Goal: Task Accomplishment & Management: Manage account settings

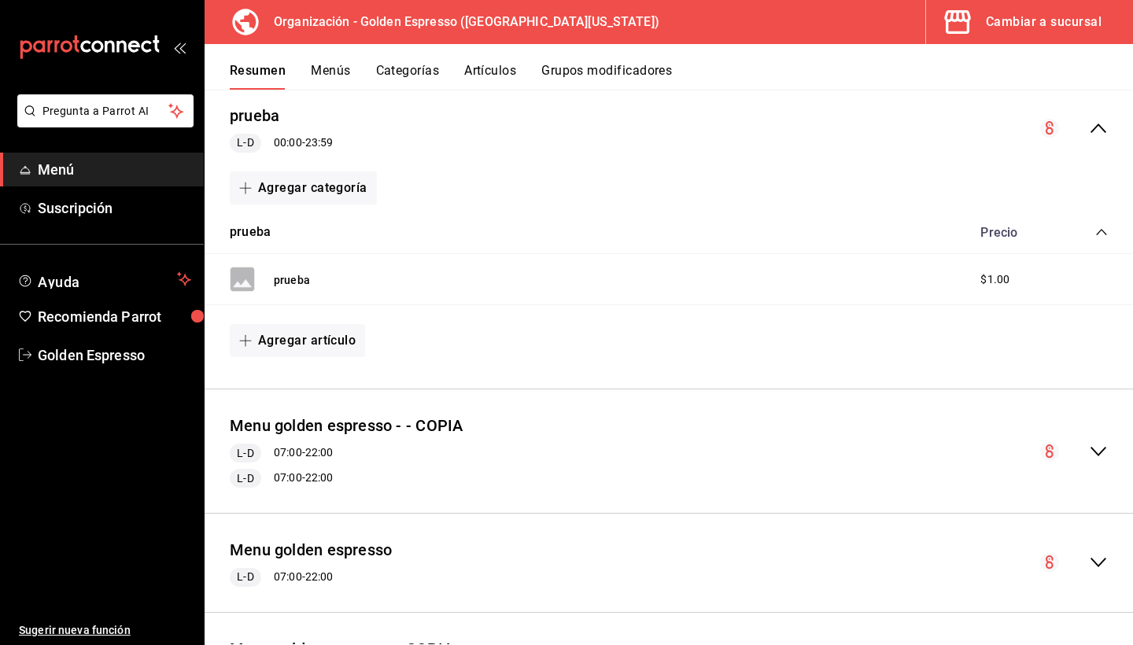
scroll to position [267, 0]
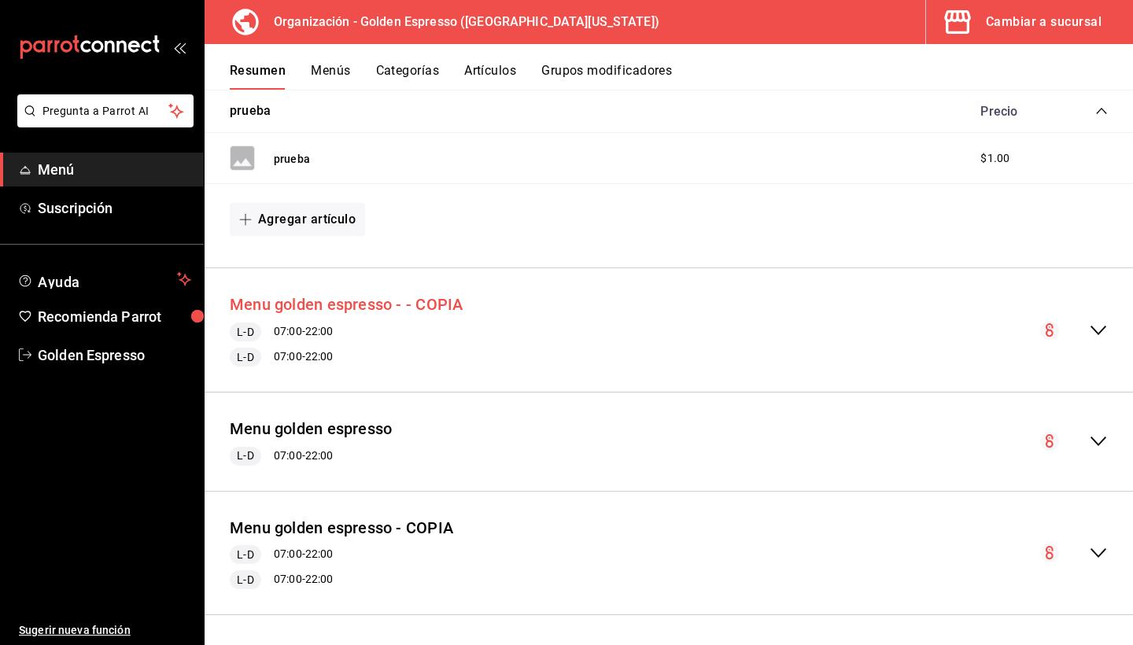
click at [416, 308] on button "Menu golden espresso - - COPIA" at bounding box center [346, 304] width 233 height 23
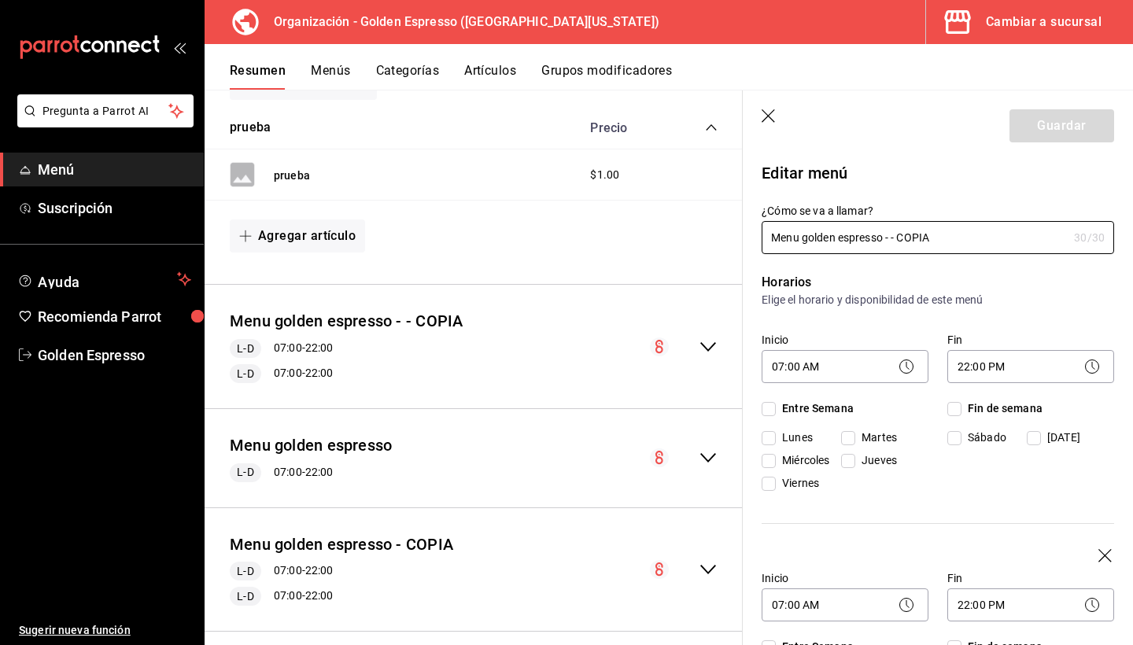
checkbox input "true"
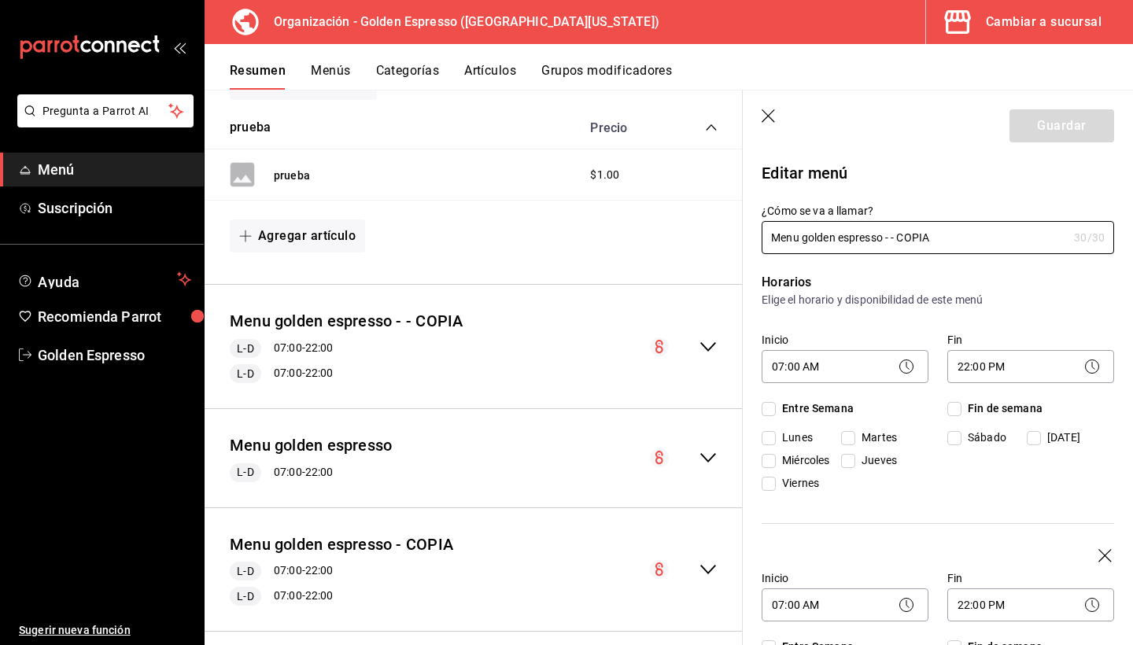
checkbox input "true"
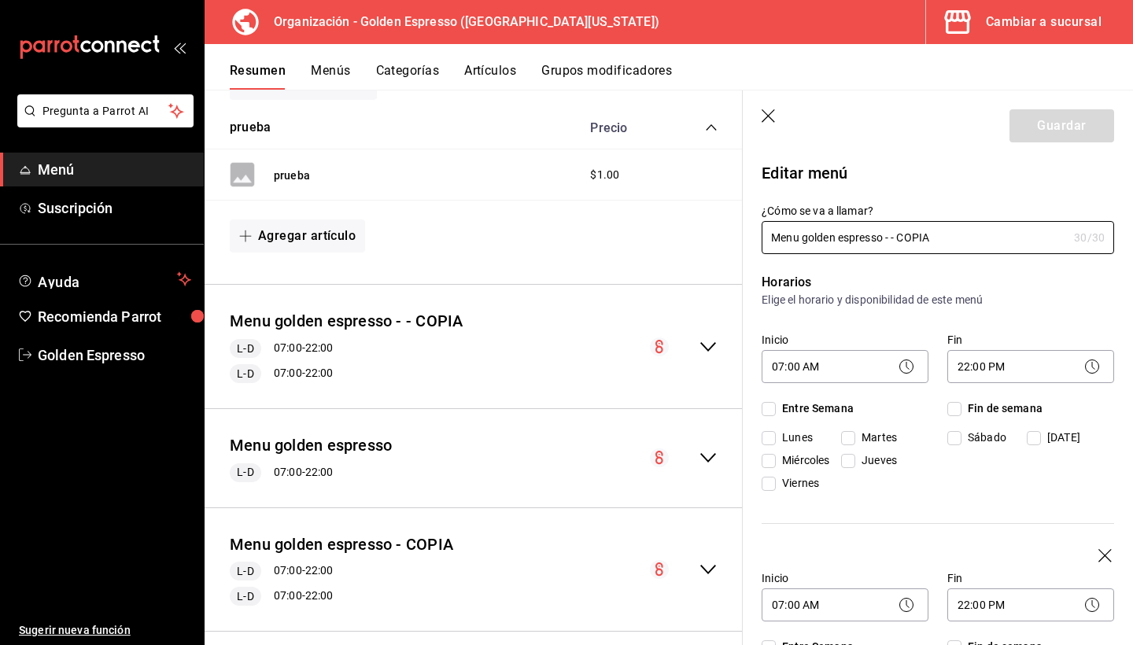
checkbox input "true"
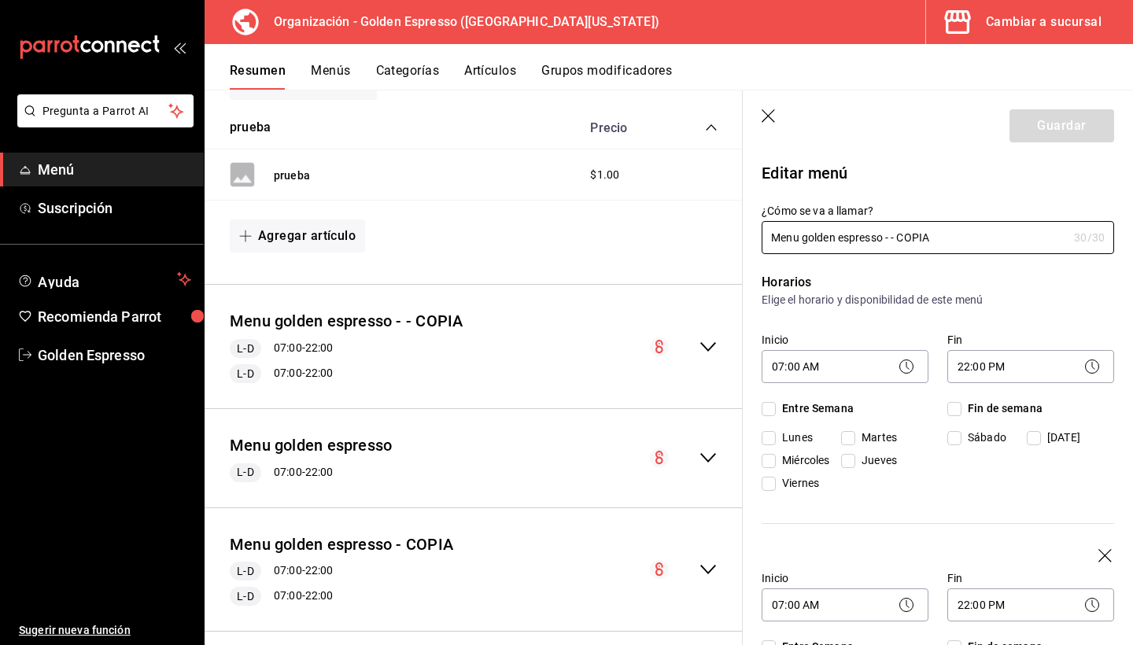
checkbox input "true"
click at [486, 72] on button "Artículos" at bounding box center [490, 76] width 52 height 27
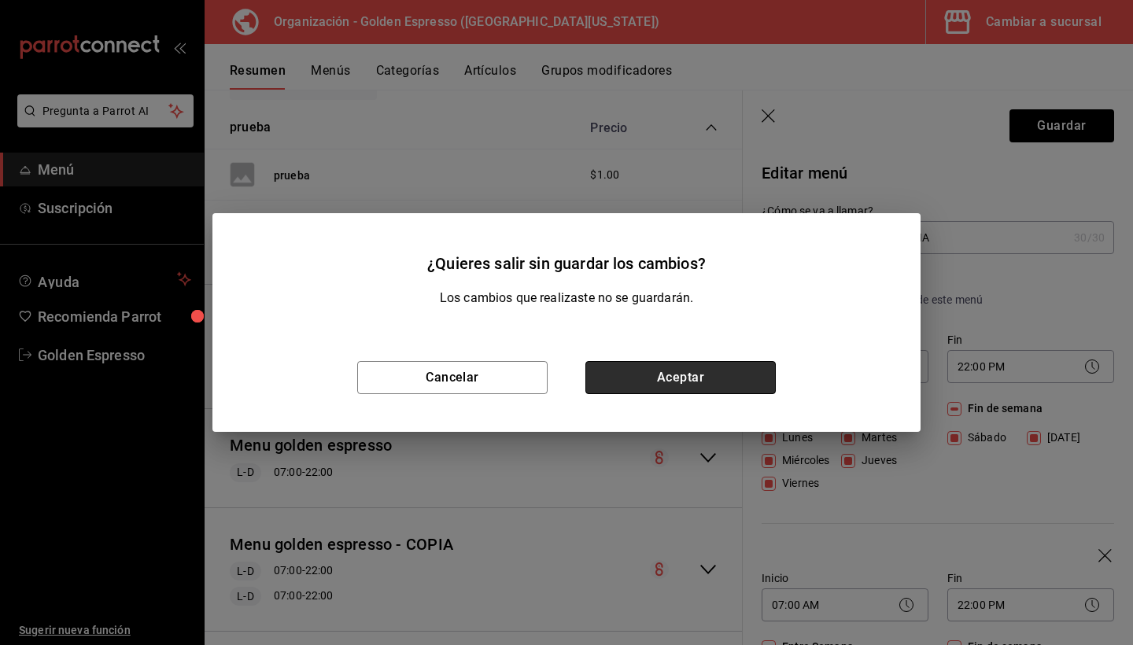
click at [608, 380] on button "Aceptar" at bounding box center [680, 377] width 190 height 33
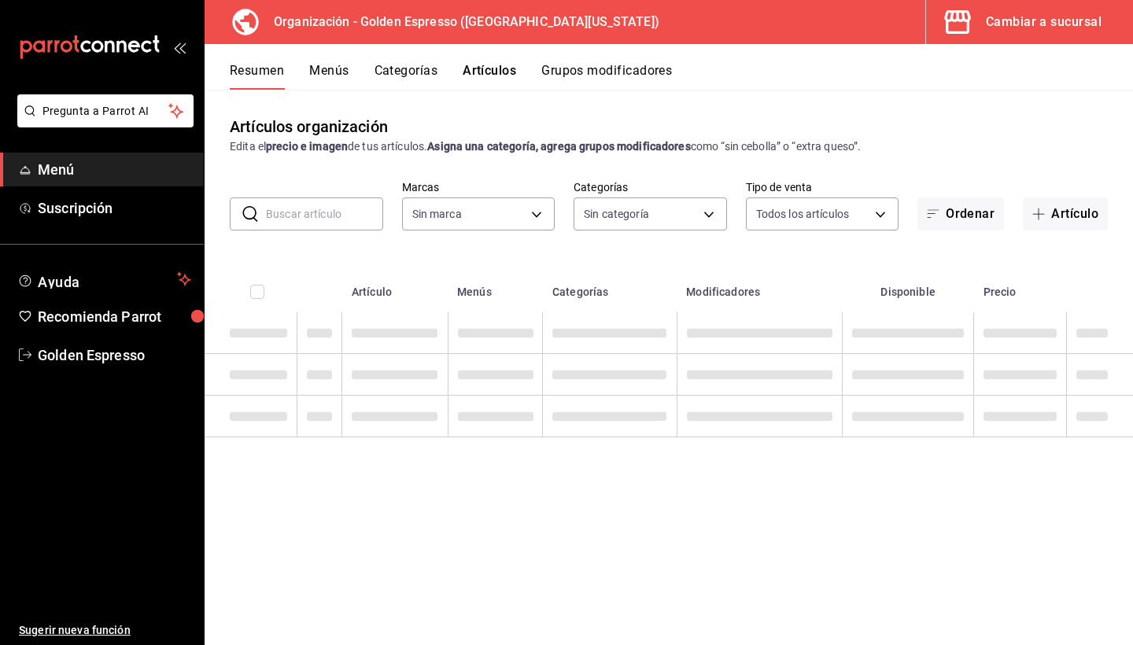
type input "1f2cbe80-1f2e-4bf1-bd89-40a538b239a1"
type input "82b5ce46-820a-498c-b812-862b3e41bfa8,ab560703-94aa-431c-9ef1-ec965bf84642,27f25…"
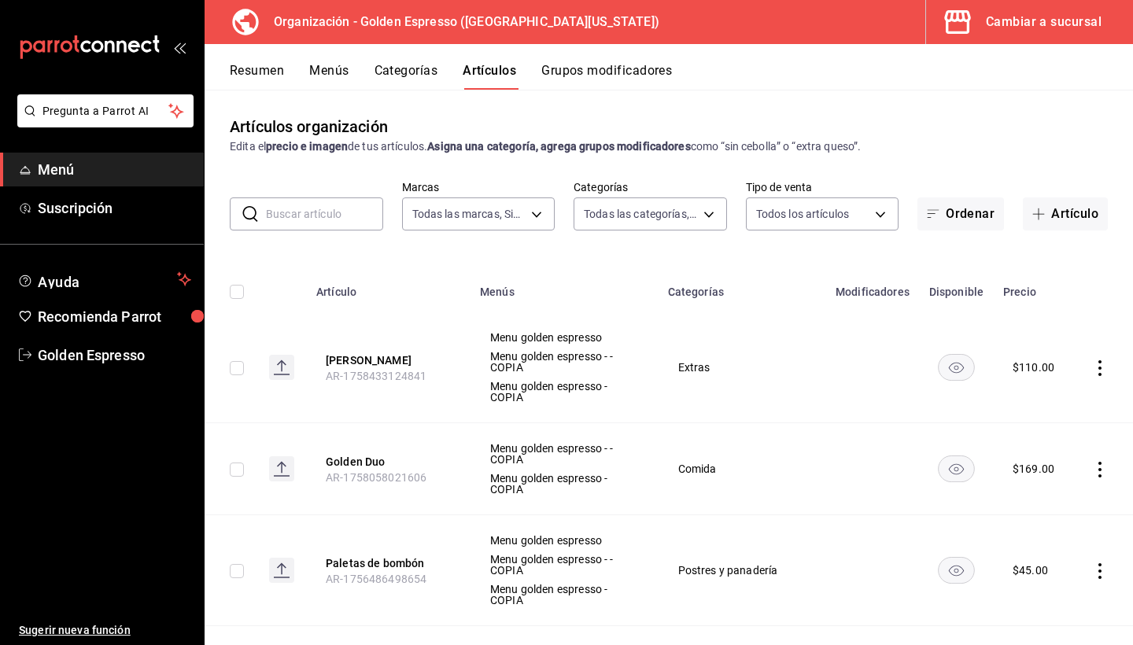
click at [335, 77] on button "Menús" at bounding box center [328, 76] width 39 height 27
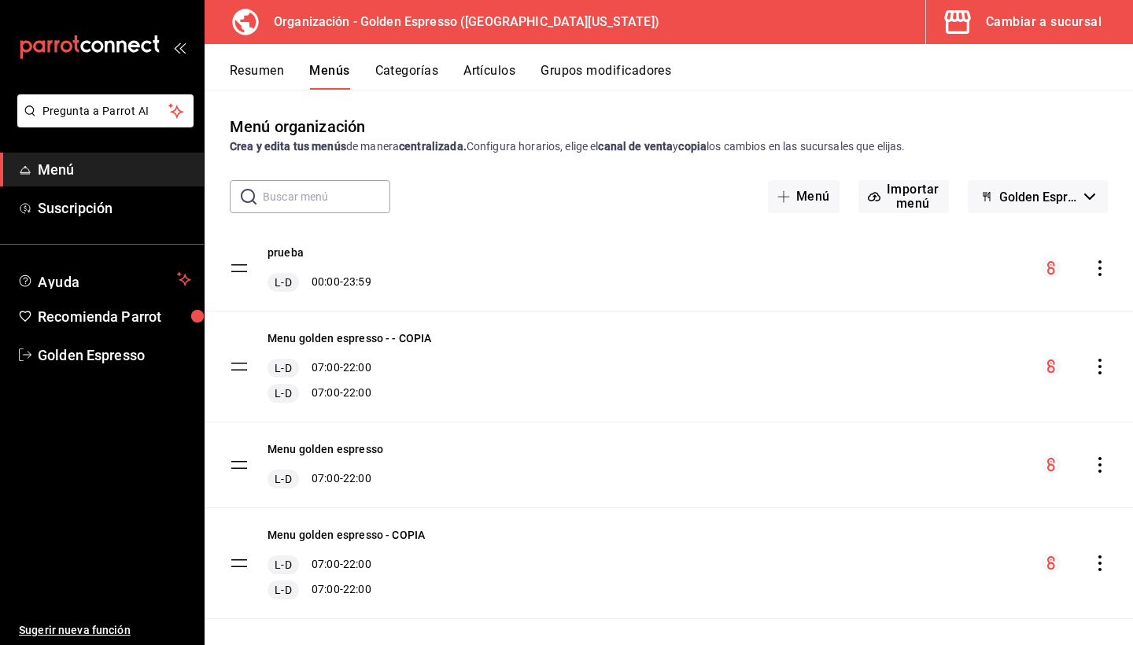
click at [1097, 367] on icon "actions" at bounding box center [1100, 367] width 16 height 16
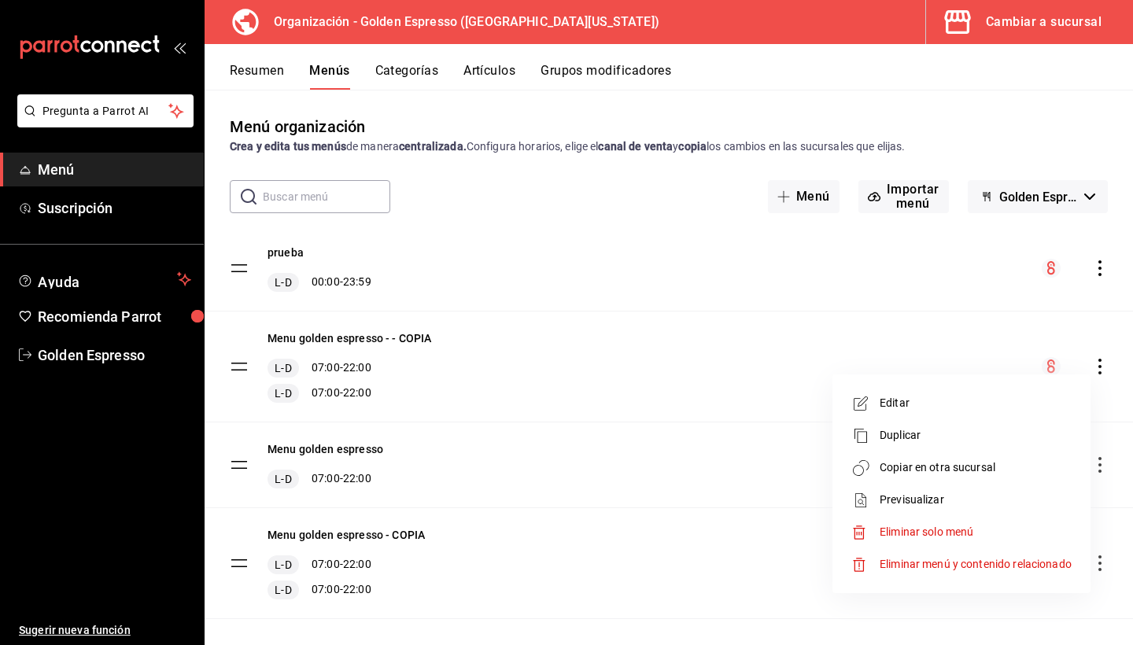
click at [930, 471] on span "Copiar en otra sucursal" at bounding box center [975, 467] width 192 height 17
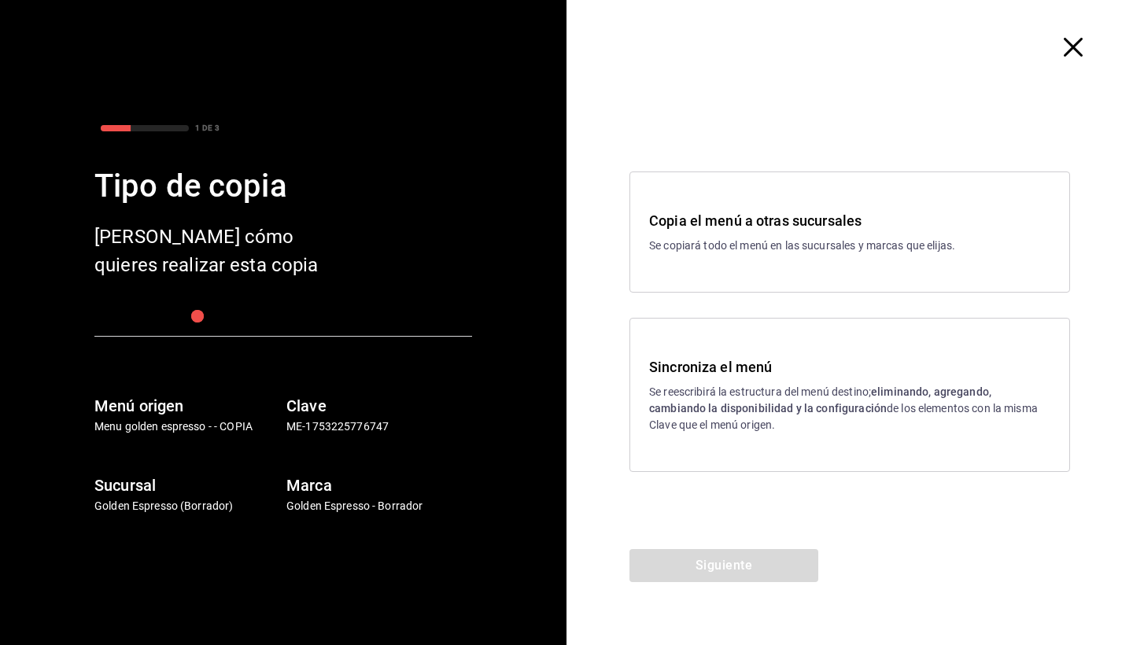
click at [801, 396] on p "Se reescribirá la estructura del menú destino; eliminando, agregando, cambiando…" at bounding box center [849, 409] width 401 height 50
click at [720, 577] on button "Siguiente" at bounding box center [723, 565] width 189 height 33
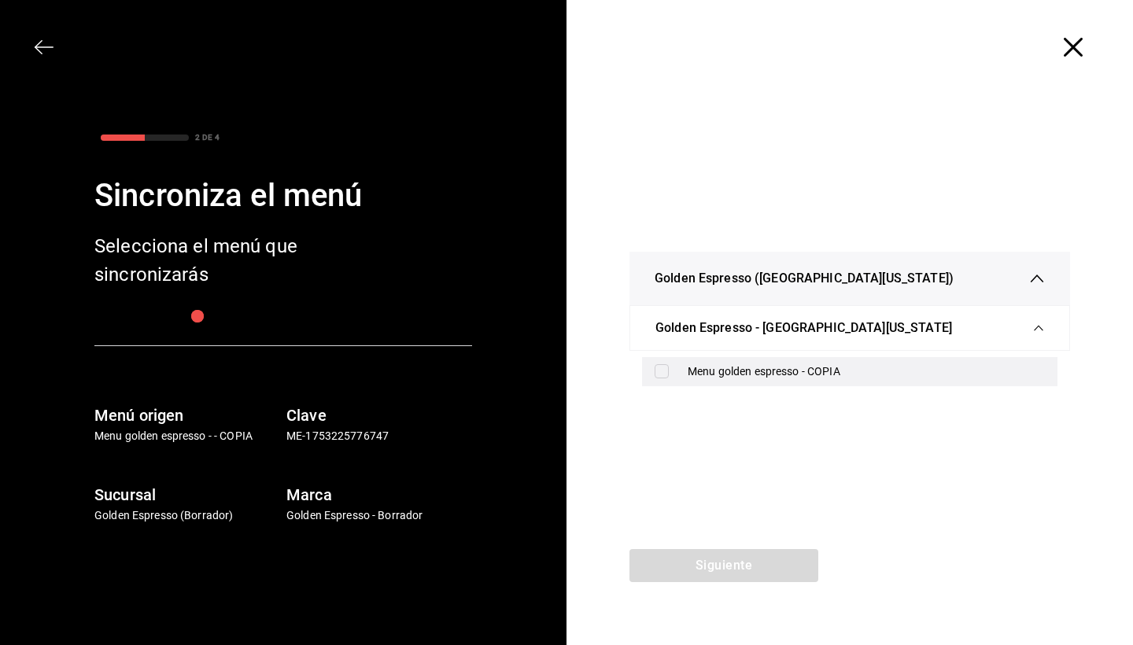
click at [768, 376] on div "Menu golden espresso - COPIA" at bounding box center [865, 371] width 357 height 17
checkbox input "true"
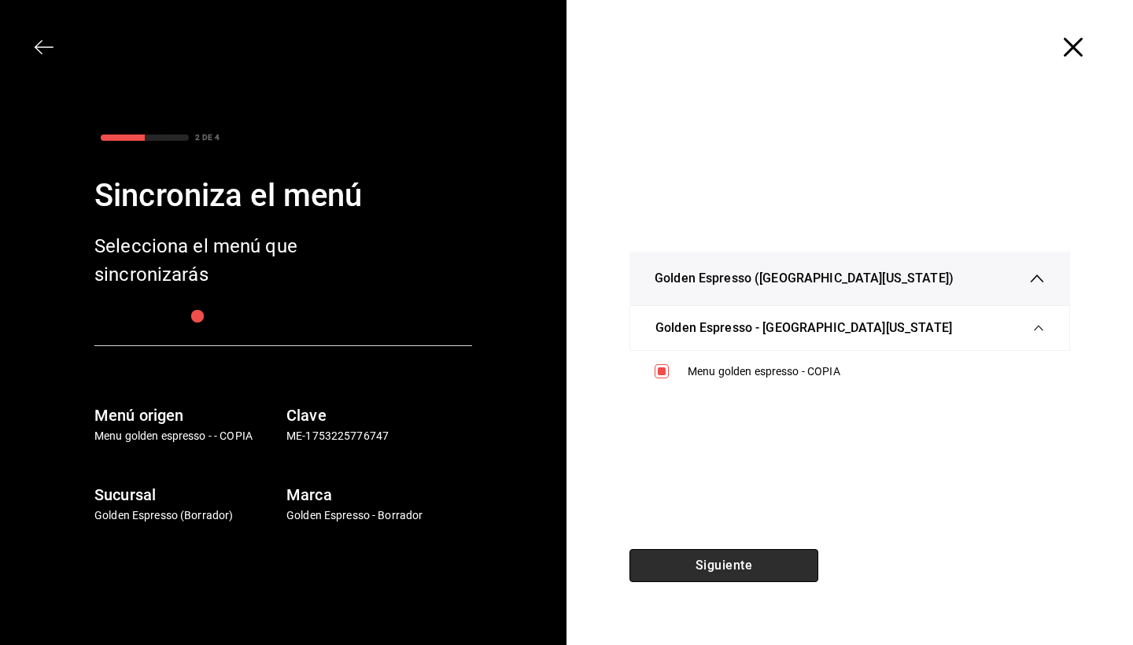
click at [742, 567] on button "Siguiente" at bounding box center [723, 565] width 189 height 33
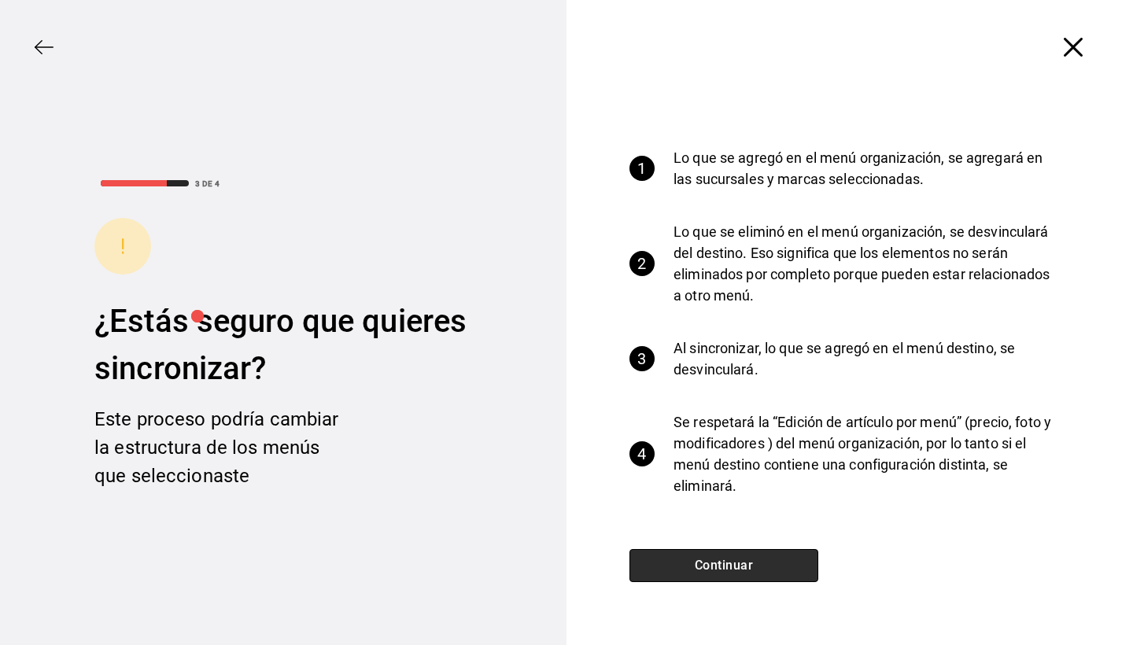
click at [742, 567] on button "Continuar" at bounding box center [723, 565] width 189 height 33
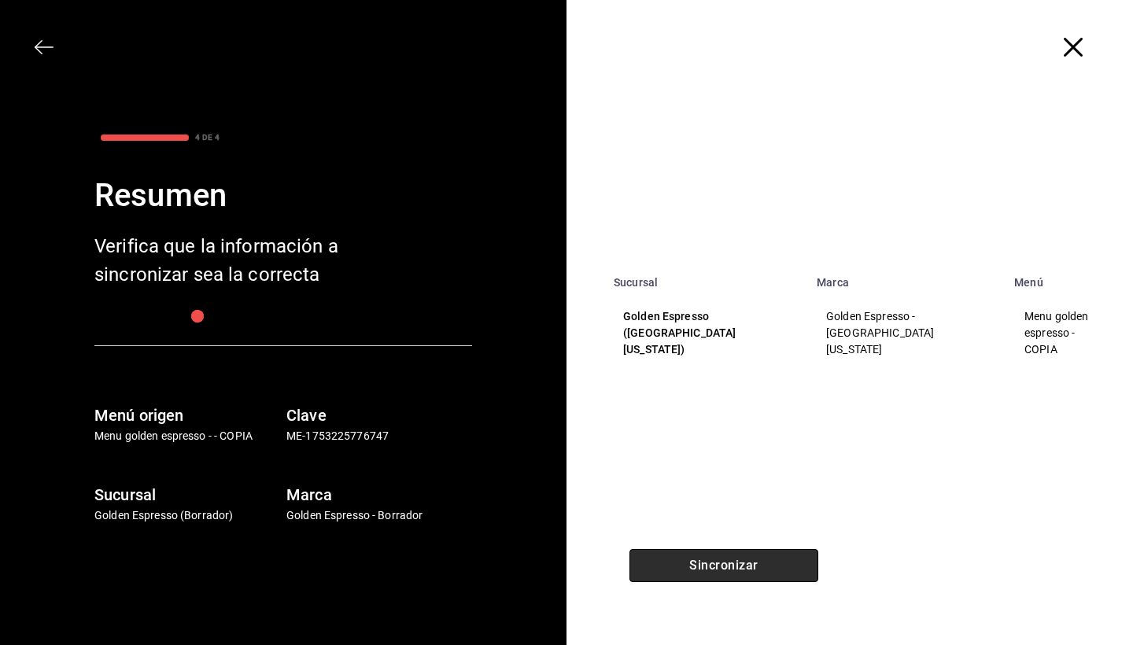
click at [742, 567] on button "Sincronizar" at bounding box center [723, 565] width 189 height 33
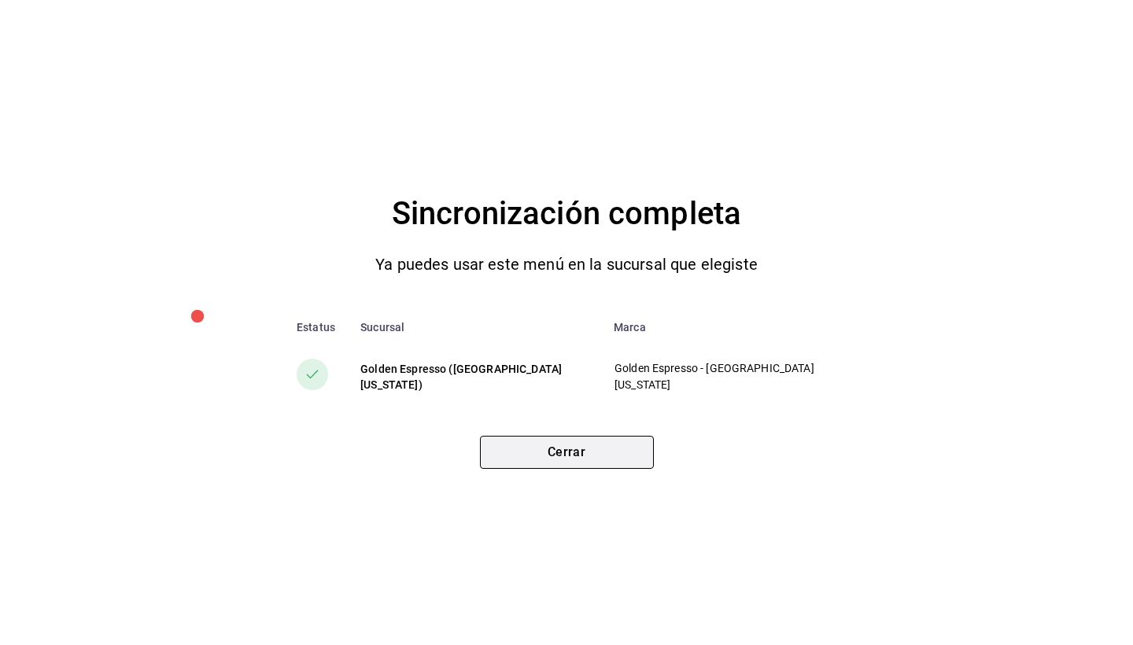
click at [569, 451] on button "Cerrar" at bounding box center [567, 452] width 174 height 33
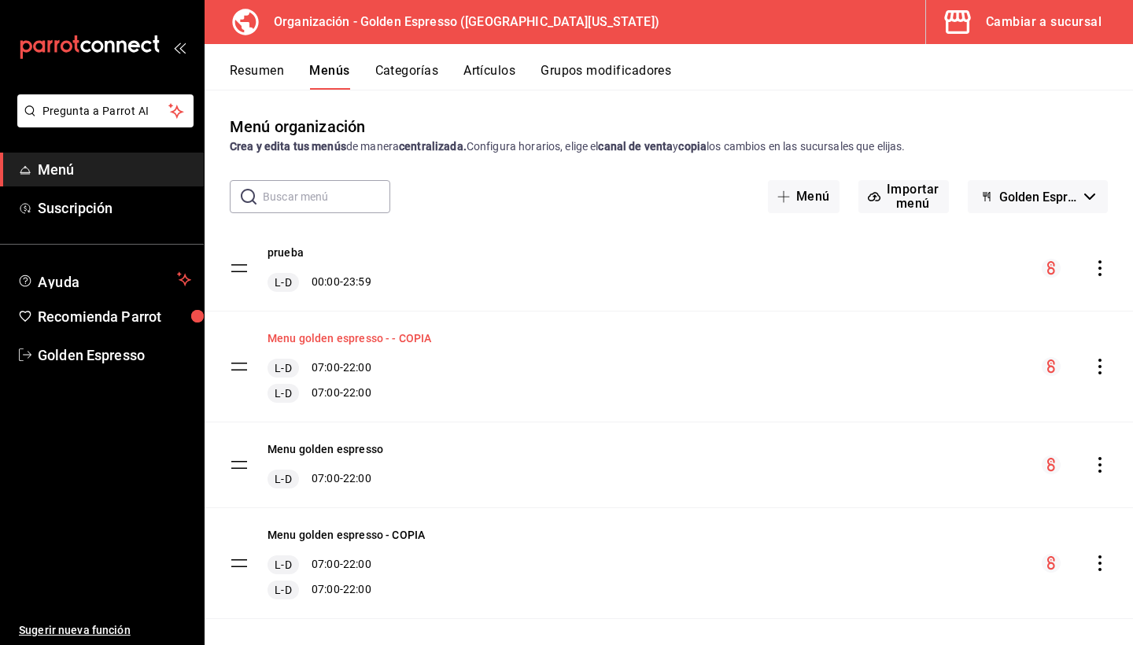
click at [364, 342] on button "Menu golden espresso - - COPIA" at bounding box center [349, 338] width 164 height 16
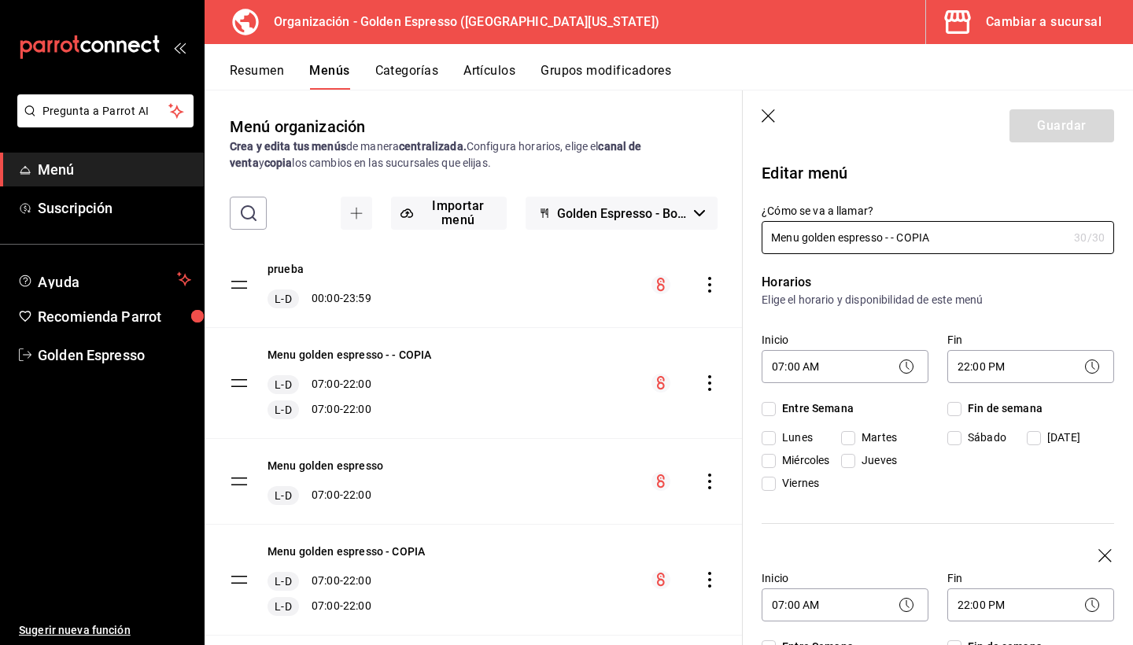
checkbox input "true"
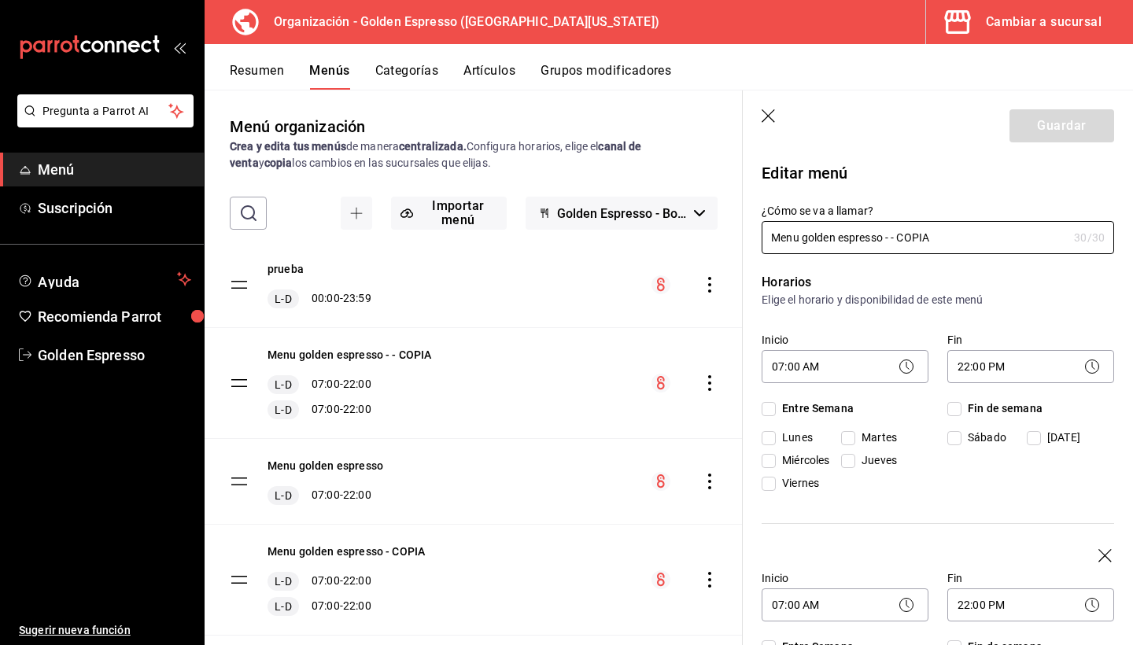
checkbox input "true"
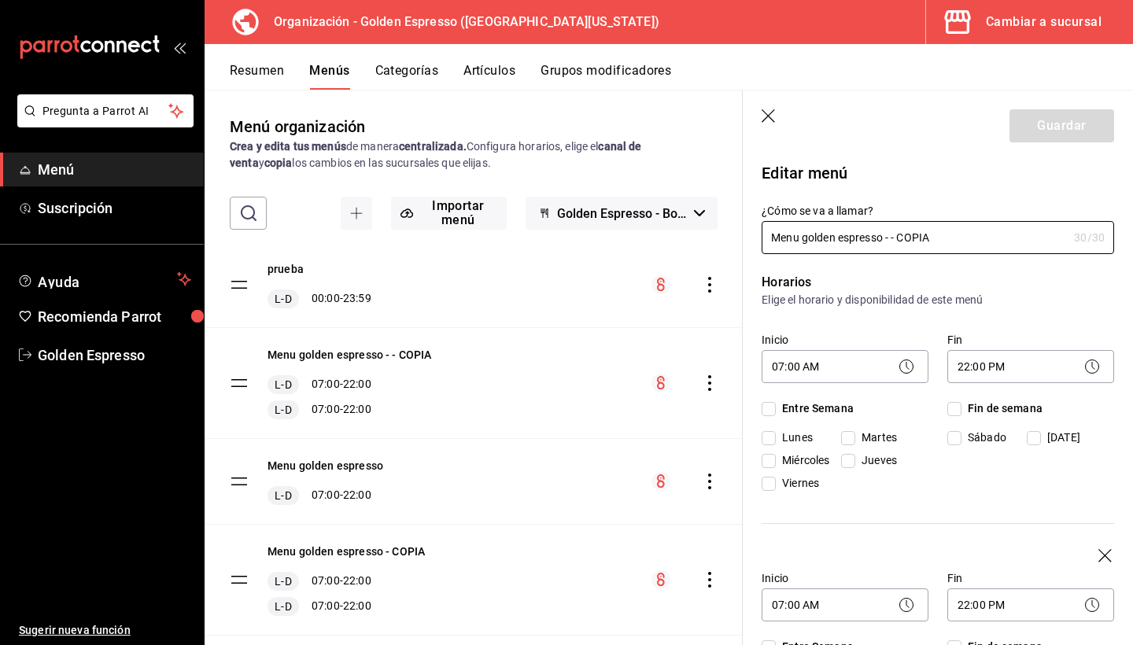
checkbox input "true"
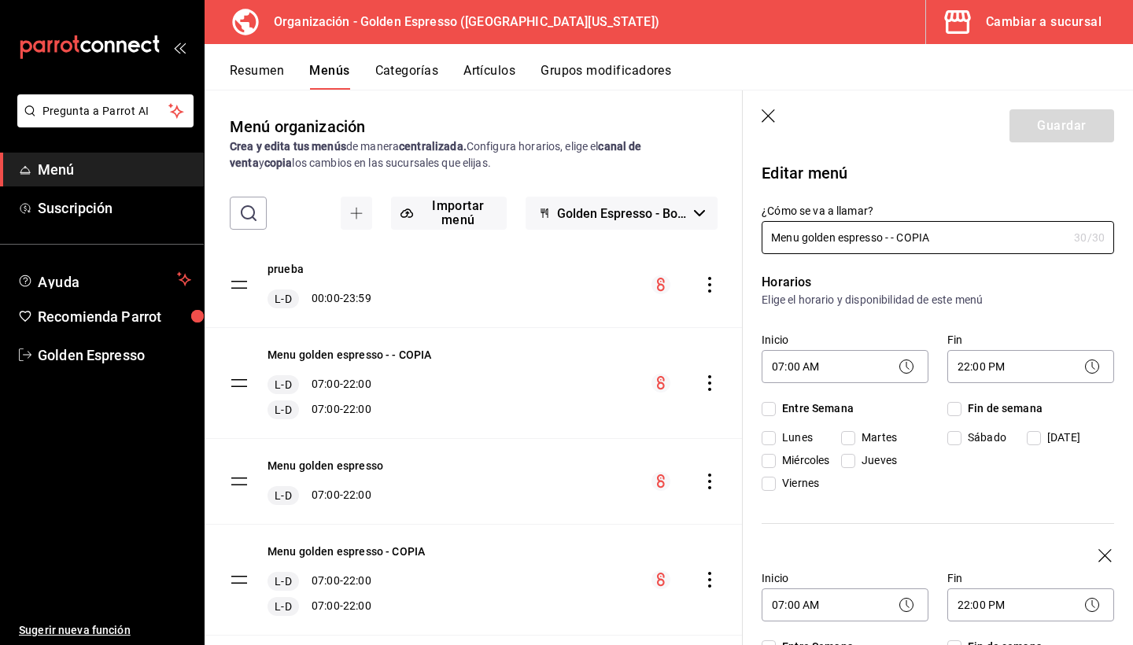
checkbox input "true"
click at [486, 76] on button "Artículos" at bounding box center [489, 76] width 52 height 27
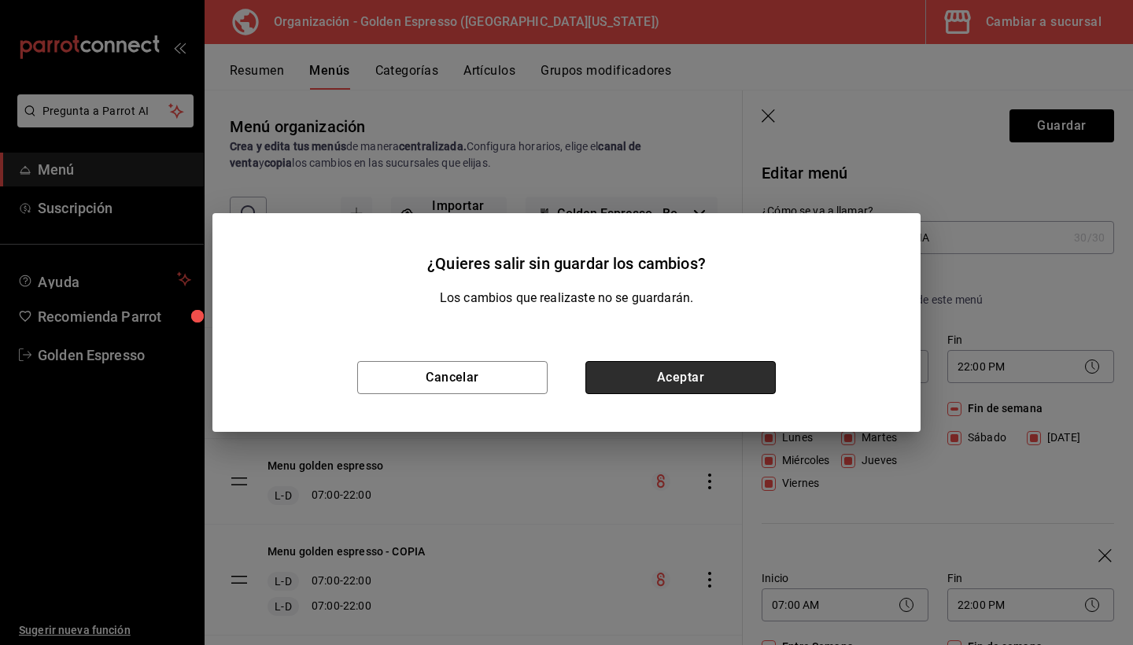
click at [684, 387] on button "Aceptar" at bounding box center [680, 377] width 190 height 33
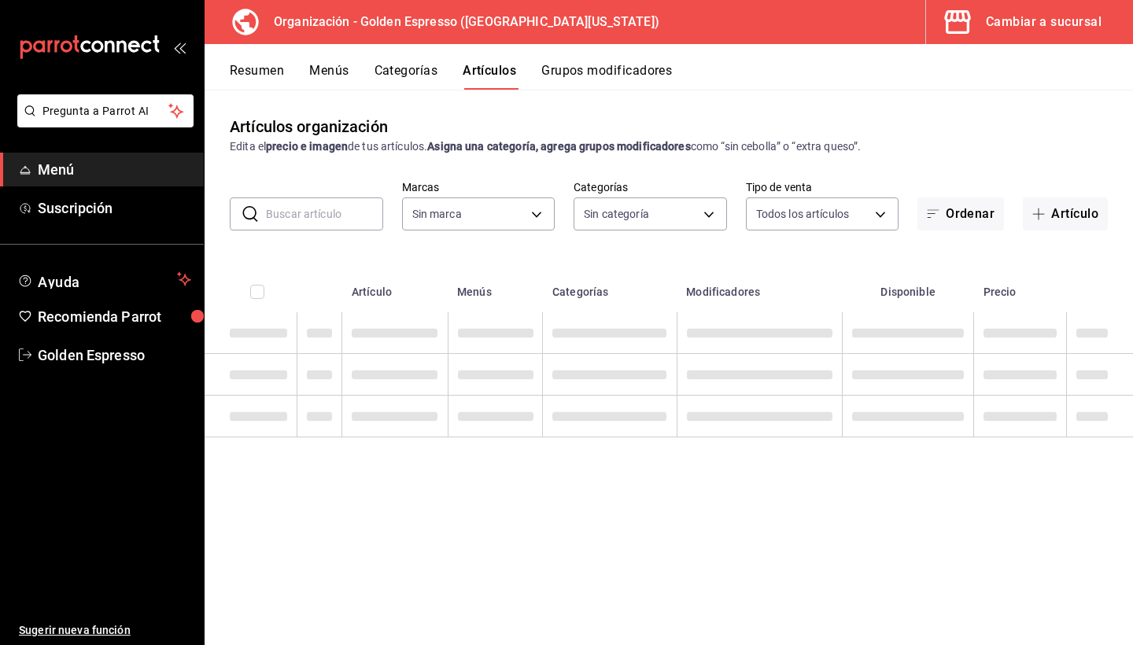
type input "1f2cbe80-1f2e-4bf1-bd89-40a538b239a1"
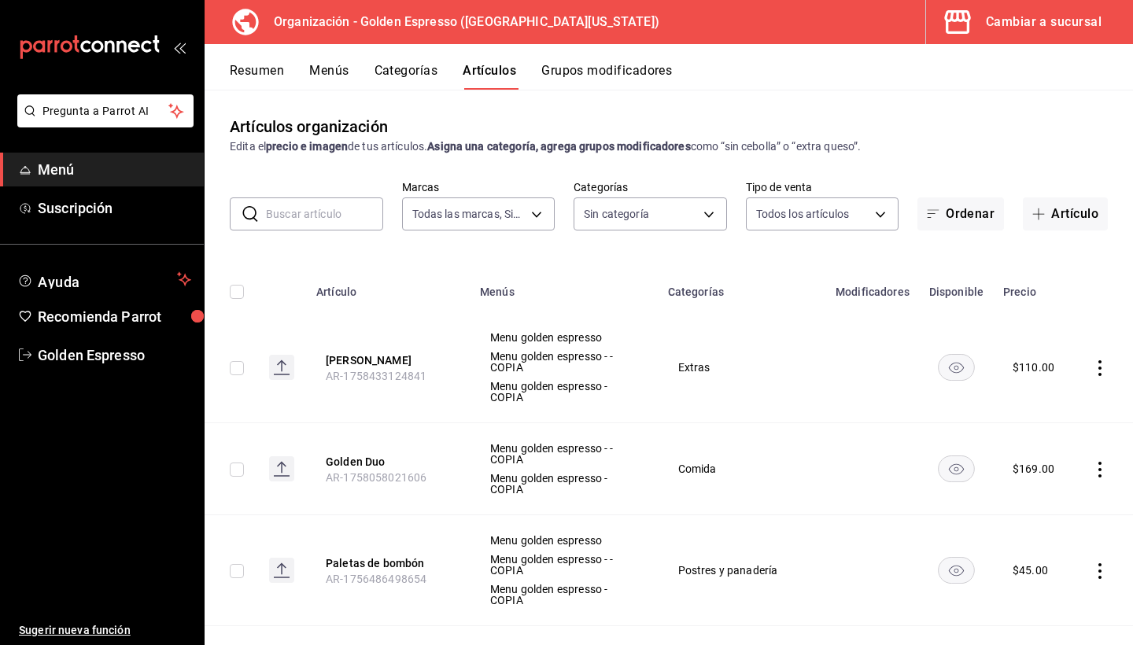
type input "82b5ce46-820a-498c-b812-862b3e41bfa8,ab560703-94aa-431c-9ef1-ec965bf84642,27f25…"
click at [1107, 367] on icon "actions" at bounding box center [1100, 368] width 16 height 16
click at [1055, 404] on span "Editar" at bounding box center [1052, 404] width 41 height 17
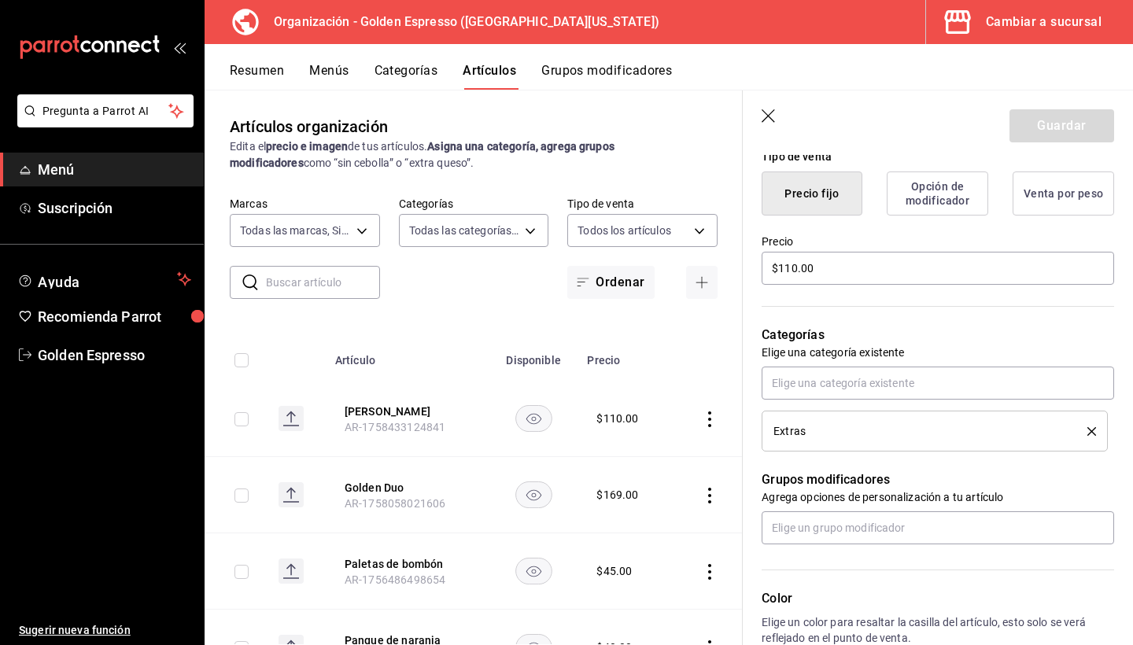
scroll to position [254, 0]
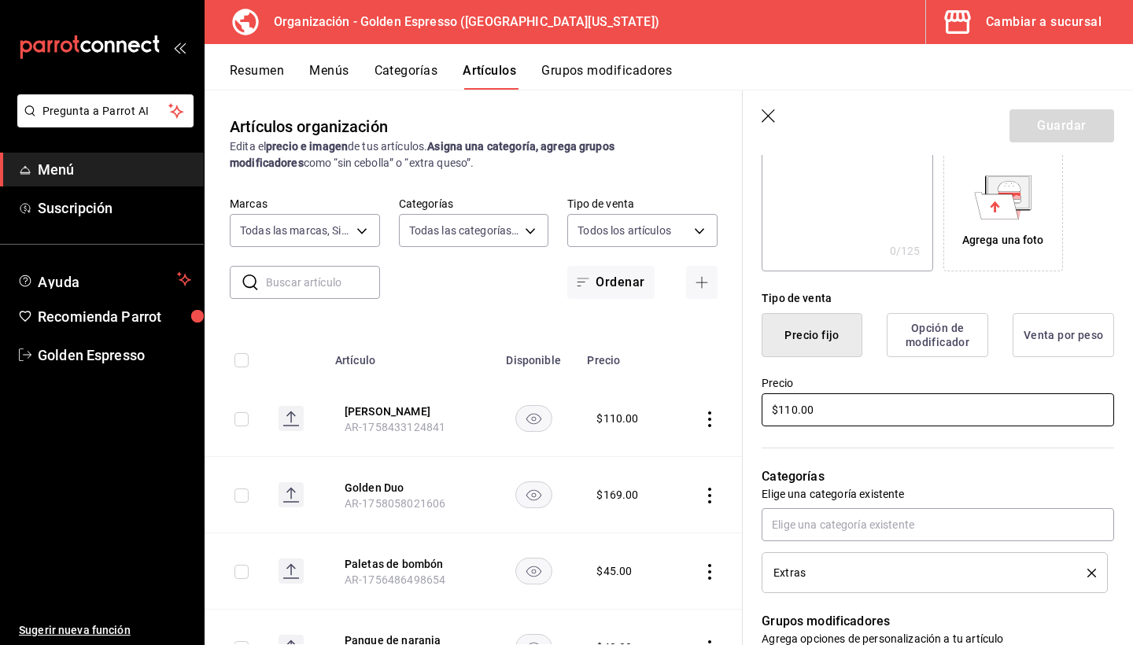
click at [790, 411] on input "$110.00" at bounding box center [937, 409] width 352 height 33
type input "$140.00"
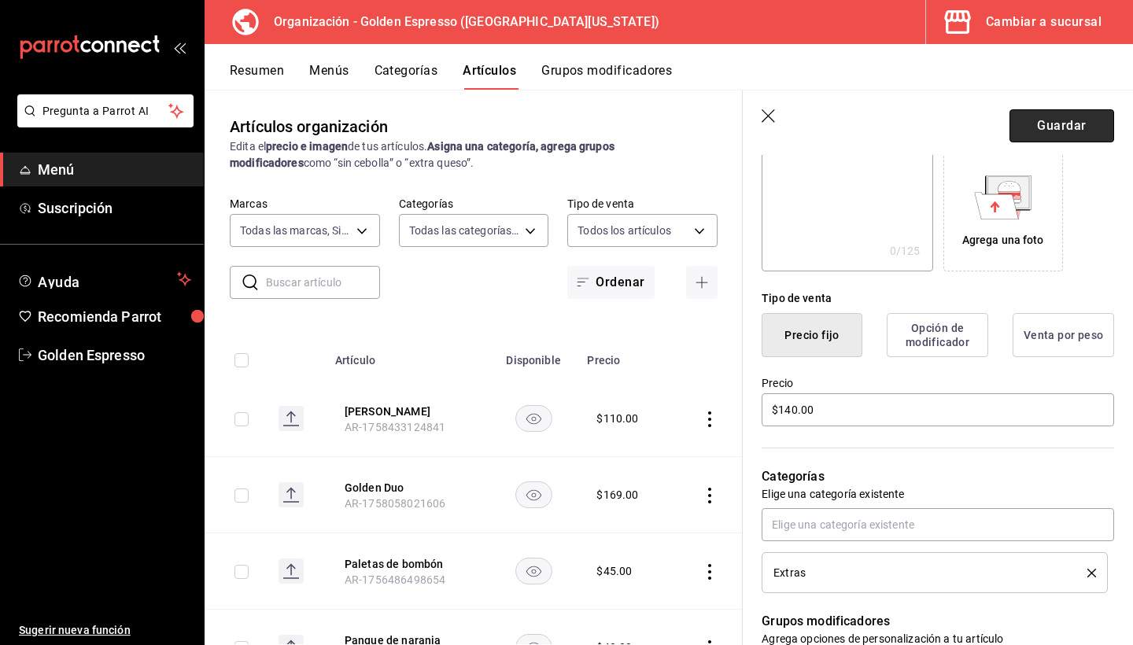
click at [1069, 122] on button "Guardar" at bounding box center [1061, 125] width 105 height 33
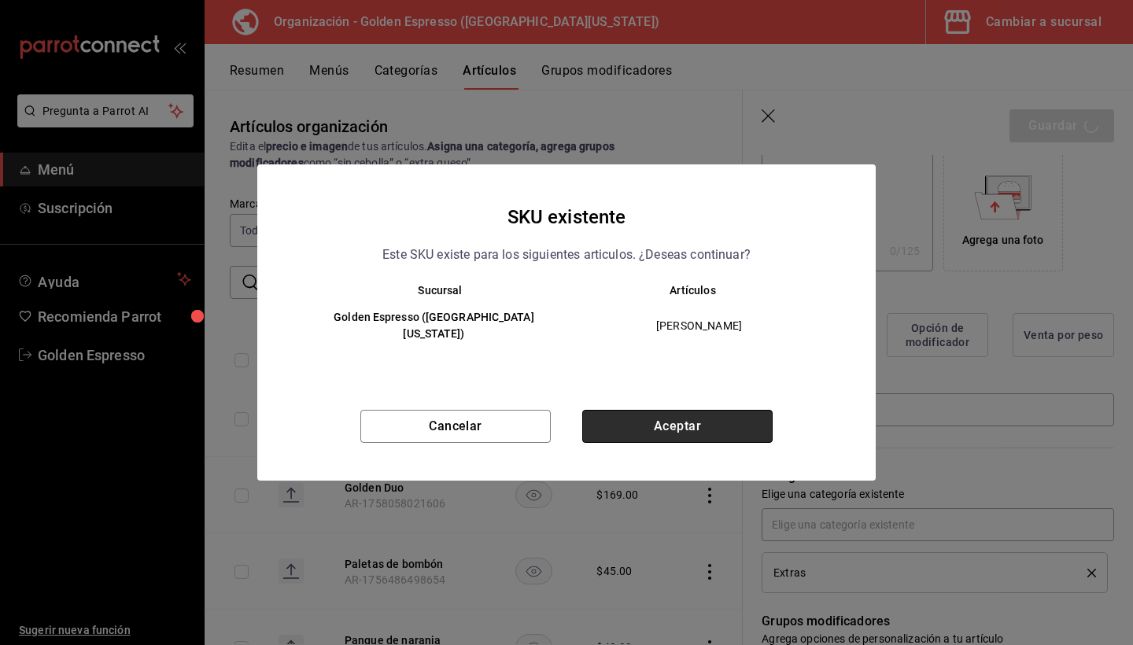
click at [701, 412] on button "Aceptar" at bounding box center [677, 426] width 190 height 33
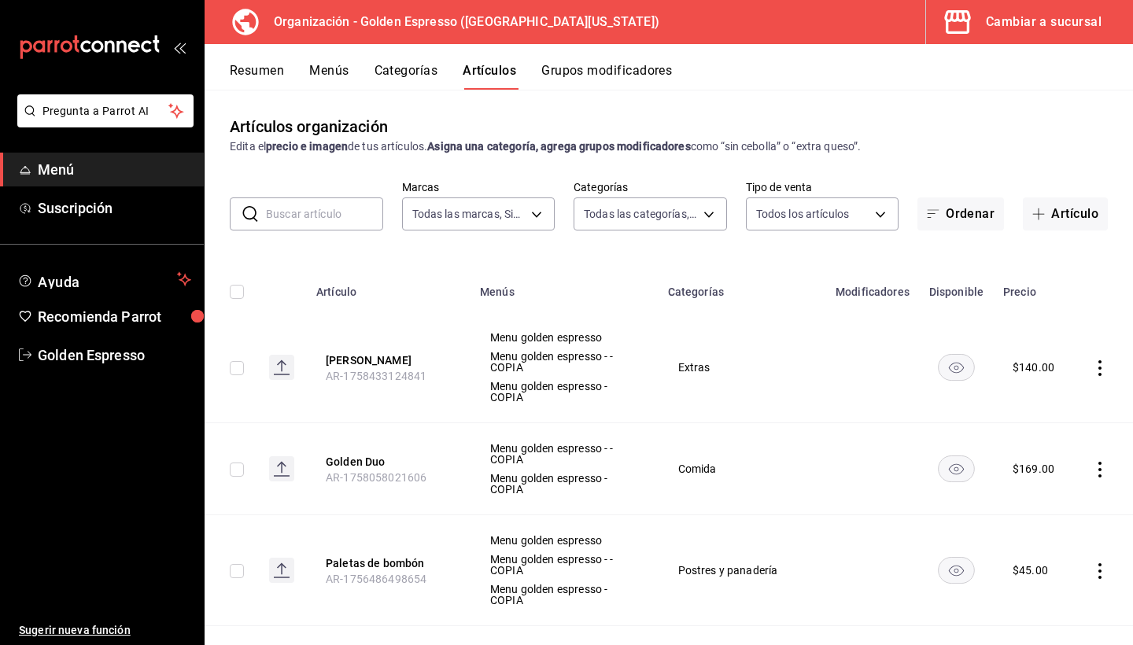
click at [322, 62] on div "Resumen Menús Categorías Artículos Grupos modificadores" at bounding box center [668, 67] width 928 height 46
click at [326, 67] on button "Menús" at bounding box center [328, 76] width 39 height 27
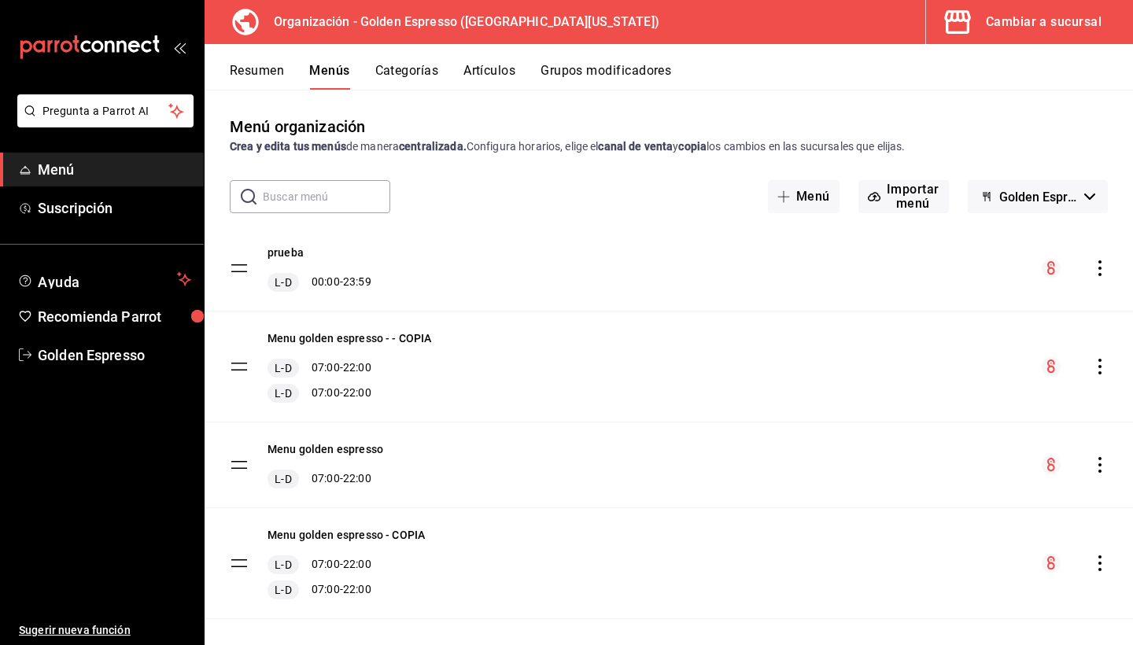
click at [1103, 357] on div "menu-maker-table" at bounding box center [1074, 366] width 66 height 19
click at [1099, 371] on icon "actions" at bounding box center [1100, 367] width 16 height 16
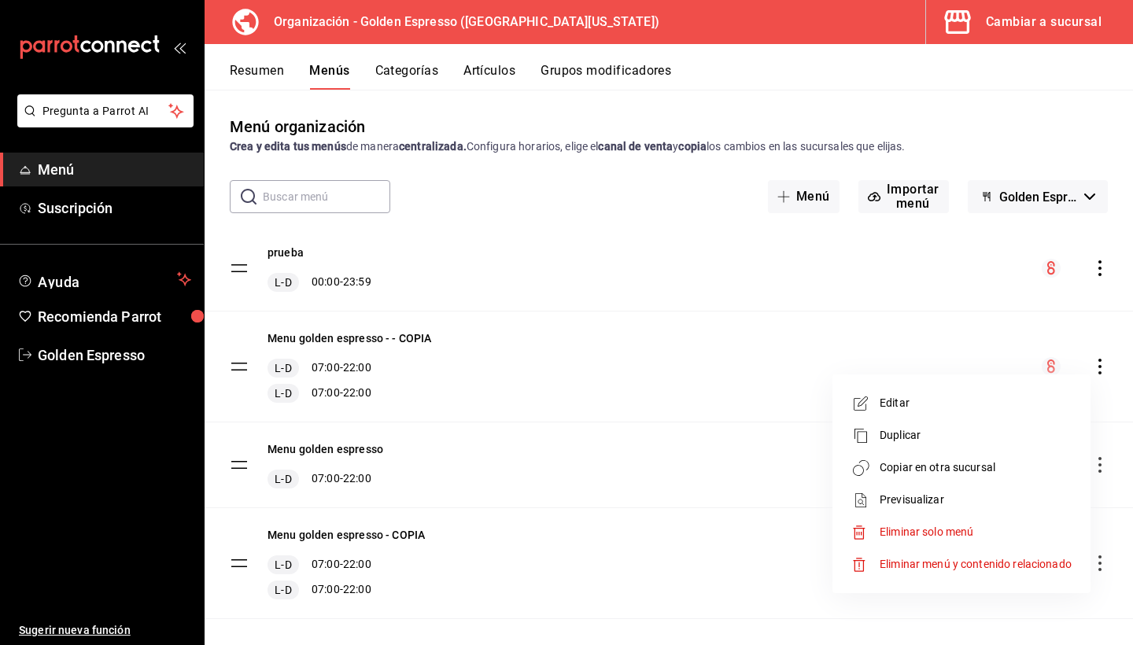
click at [950, 443] on span "Duplicar" at bounding box center [975, 435] width 192 height 17
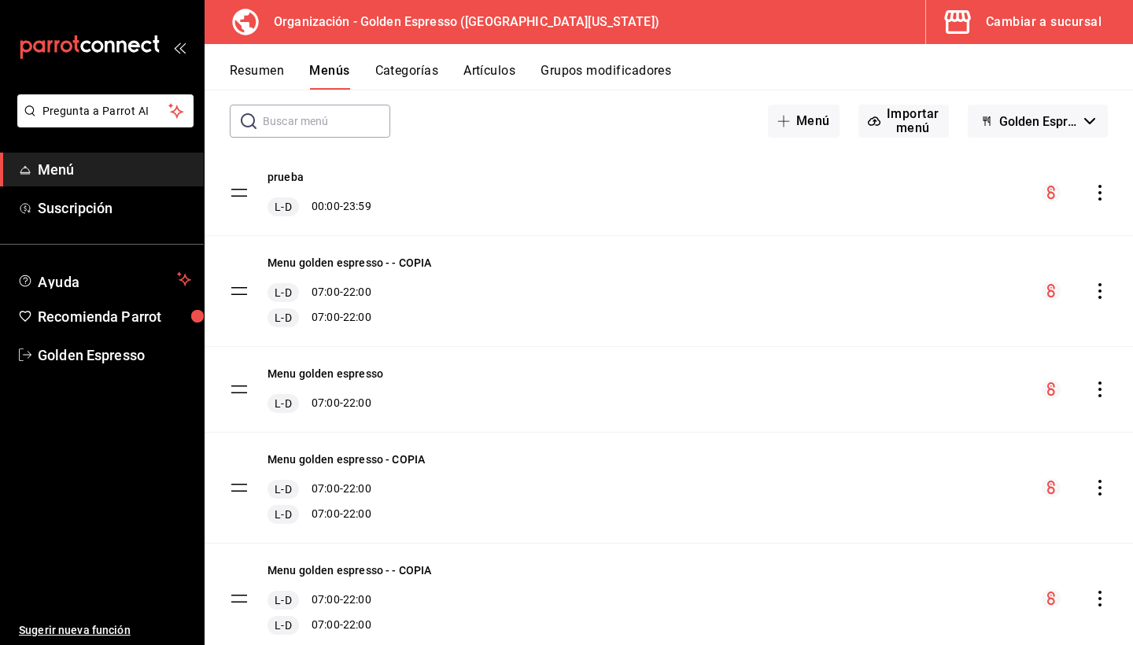
scroll to position [3, 0]
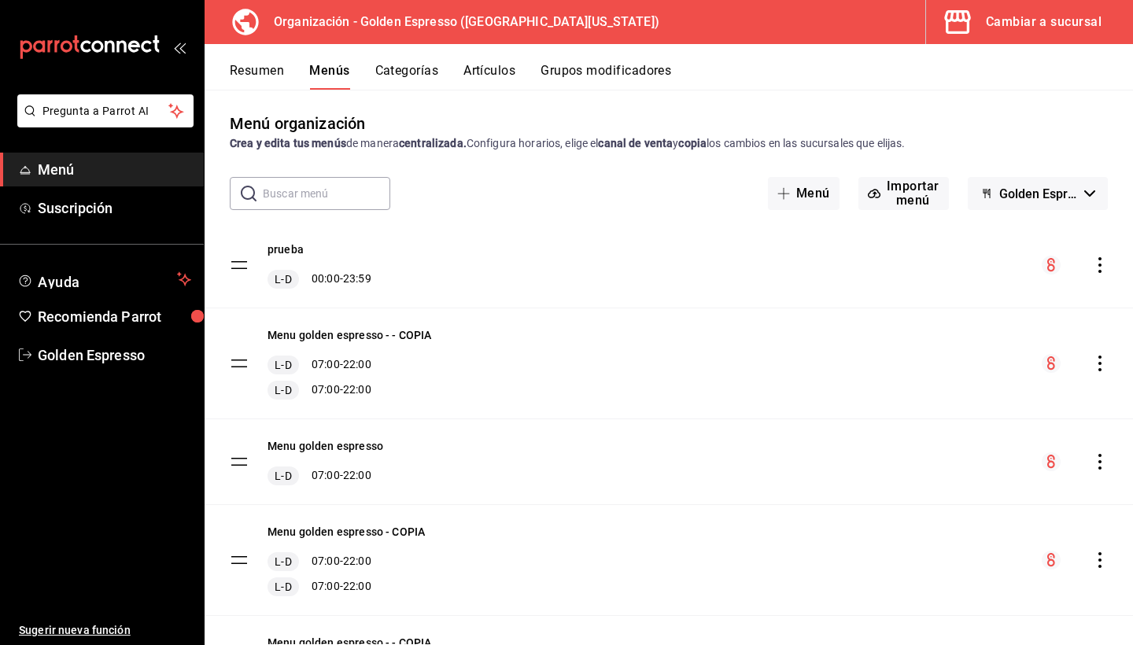
click at [1097, 359] on icon "actions" at bounding box center [1100, 364] width 16 height 16
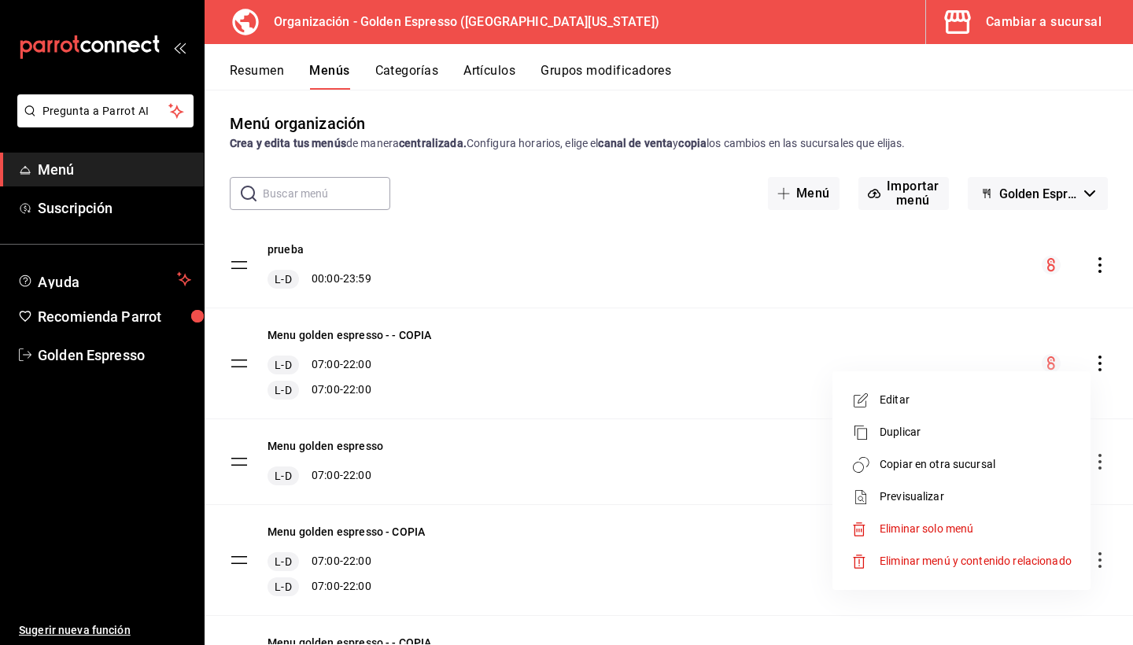
click at [934, 532] on span "Eliminar solo menú" at bounding box center [926, 528] width 94 height 13
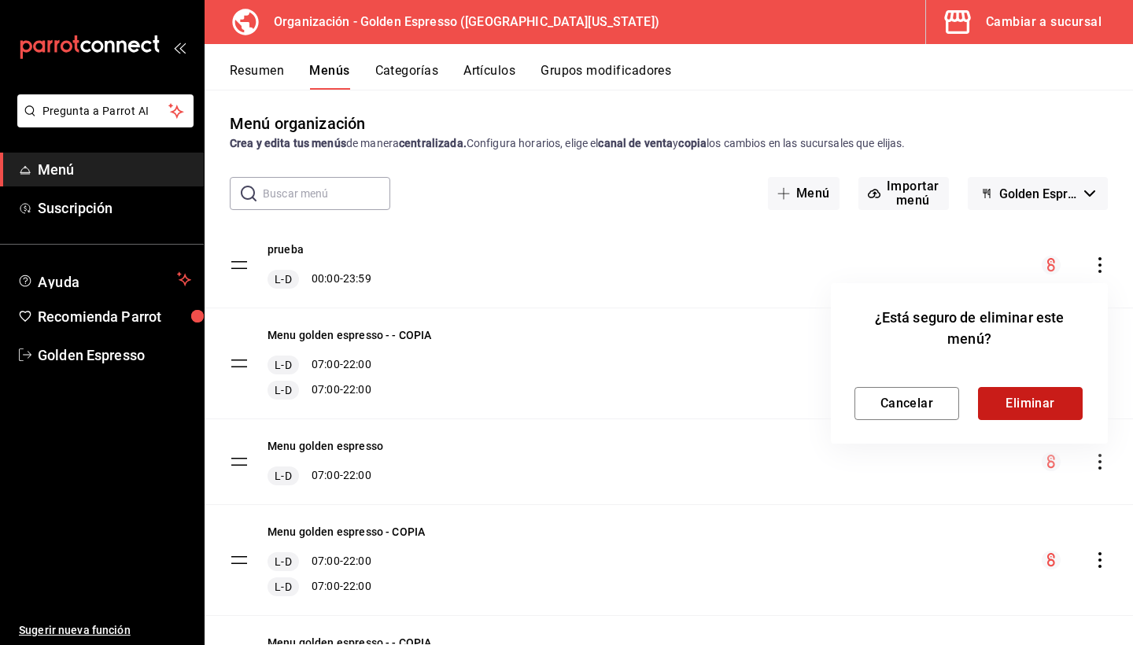
click at [1032, 405] on button "Eliminar" at bounding box center [1030, 403] width 105 height 33
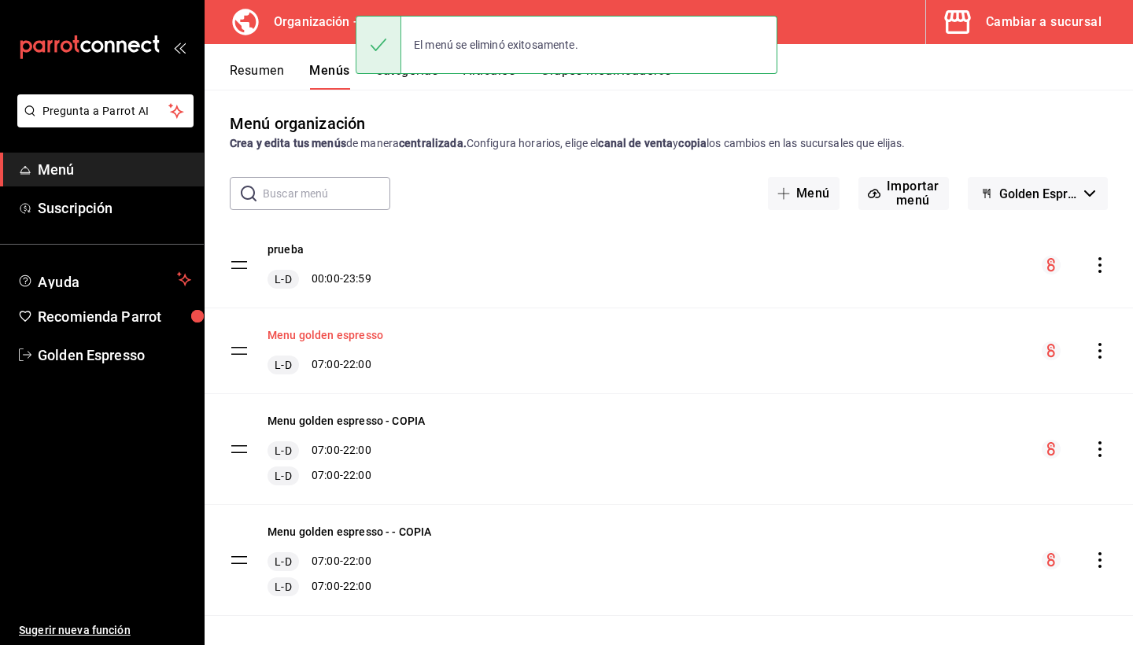
click at [339, 336] on button "Menu golden espresso" at bounding box center [325, 335] width 116 height 16
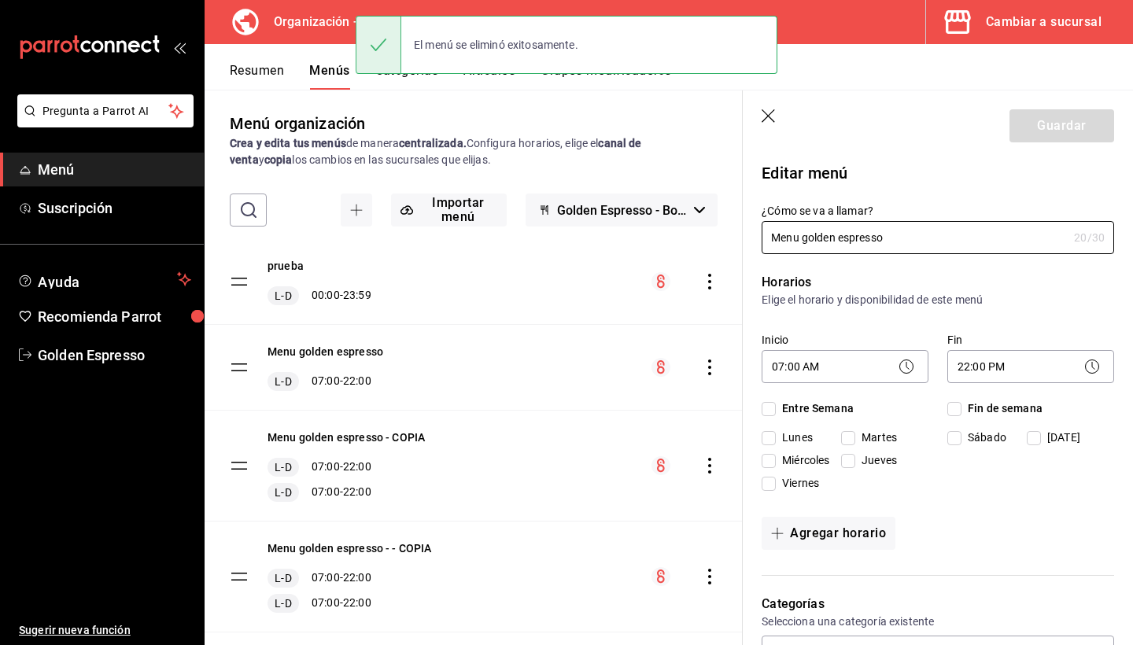
checkbox input "true"
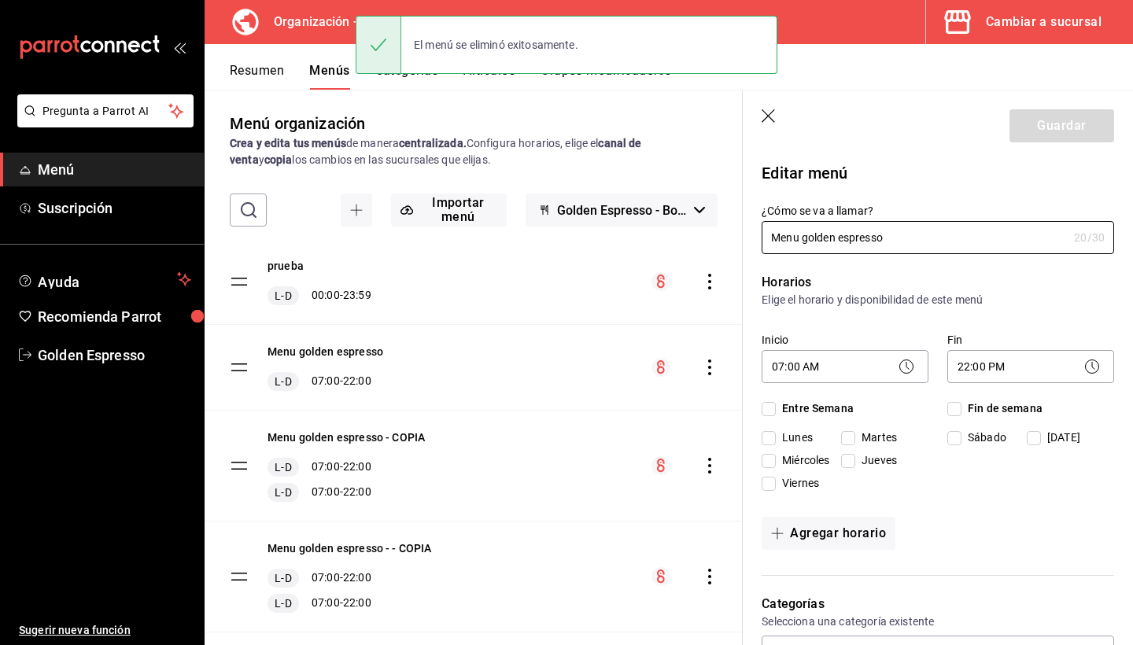
checkbox input "true"
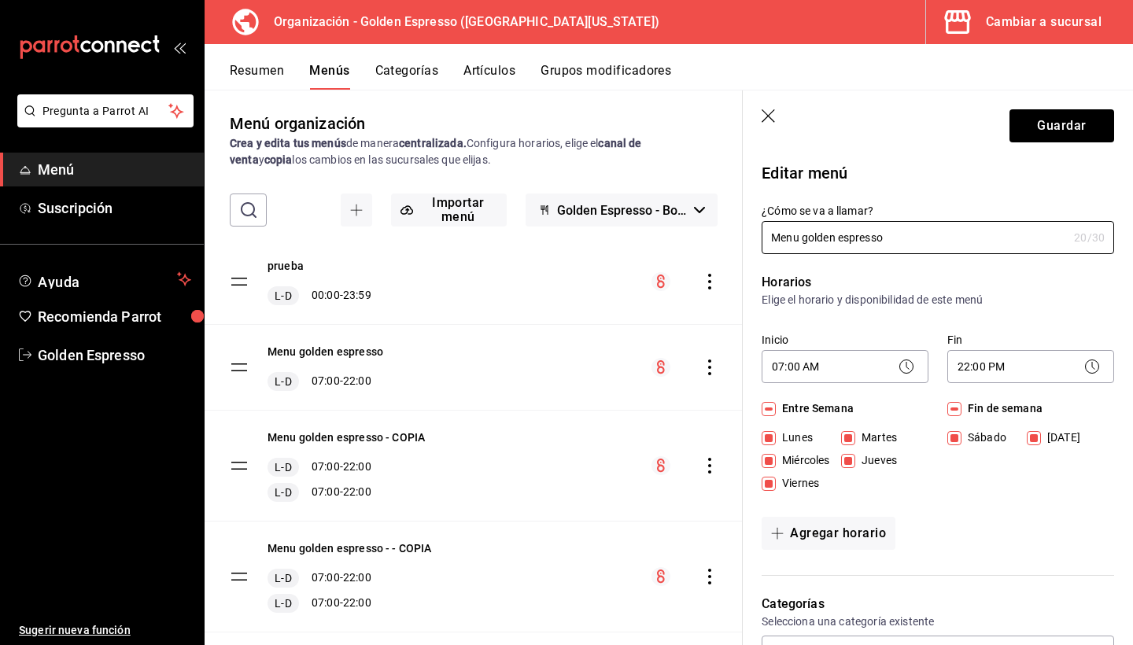
click at [488, 70] on button "Artículos" at bounding box center [489, 76] width 52 height 27
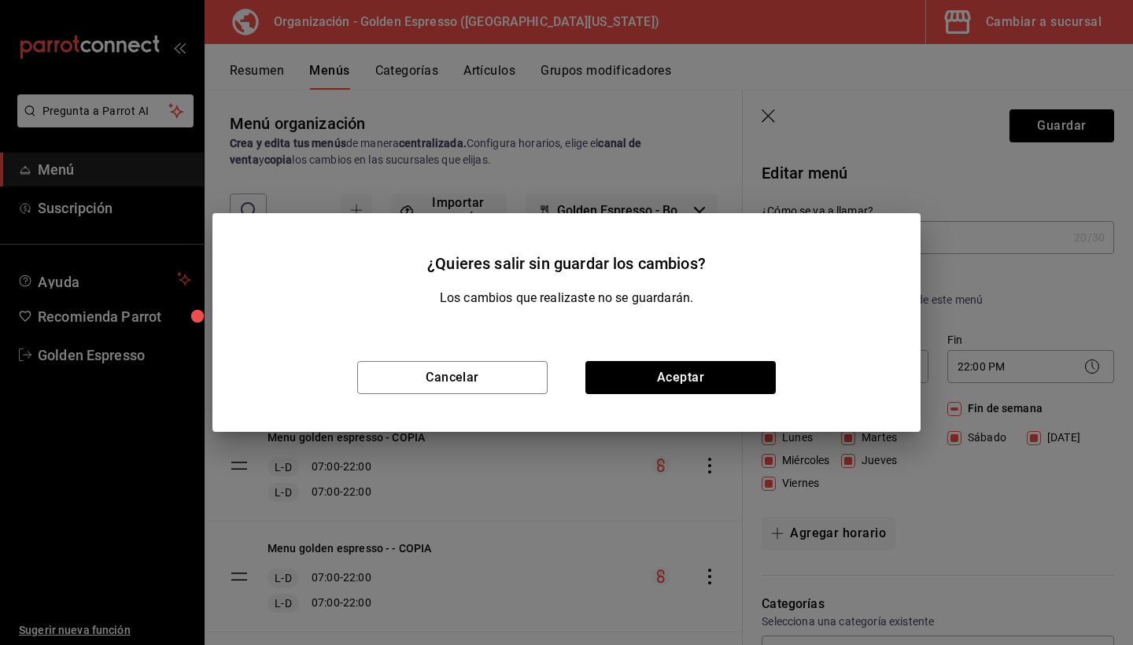
click at [697, 360] on div "Cancelar Aceptar" at bounding box center [566, 377] width 708 height 109
click at [702, 379] on button "Aceptar" at bounding box center [680, 377] width 190 height 33
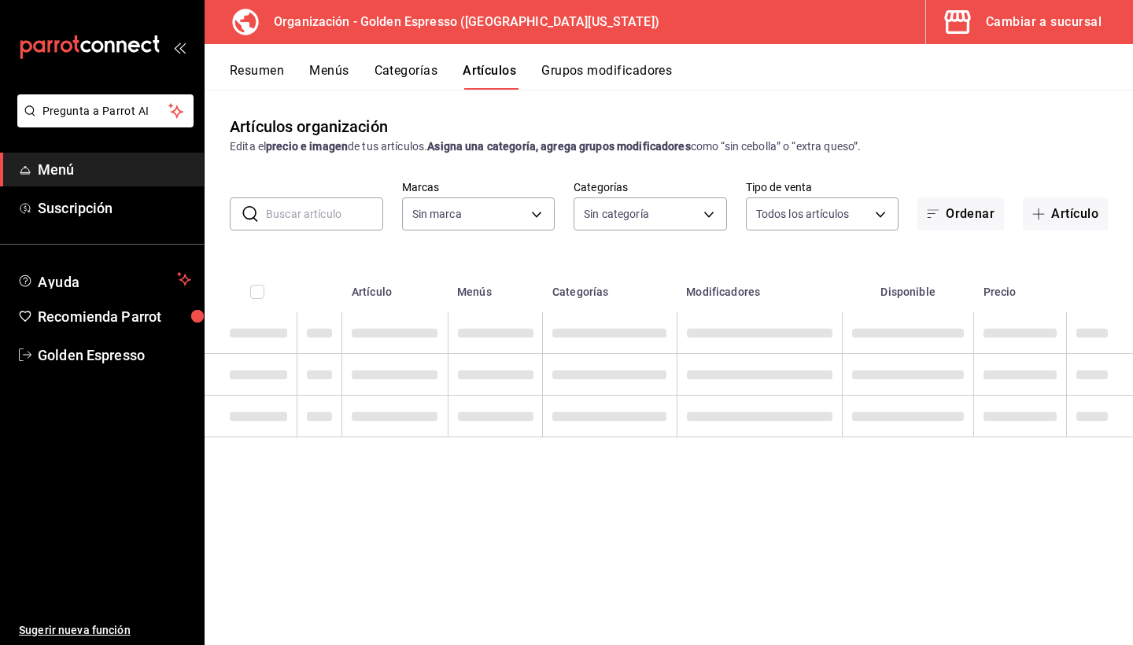
type input "1f2cbe80-1f2e-4bf1-bd89-40a538b239a1"
type input "82b5ce46-820a-498c-b812-862b3e41bfa8,ab560703-94aa-431c-9ef1-ec965bf84642,27f25…"
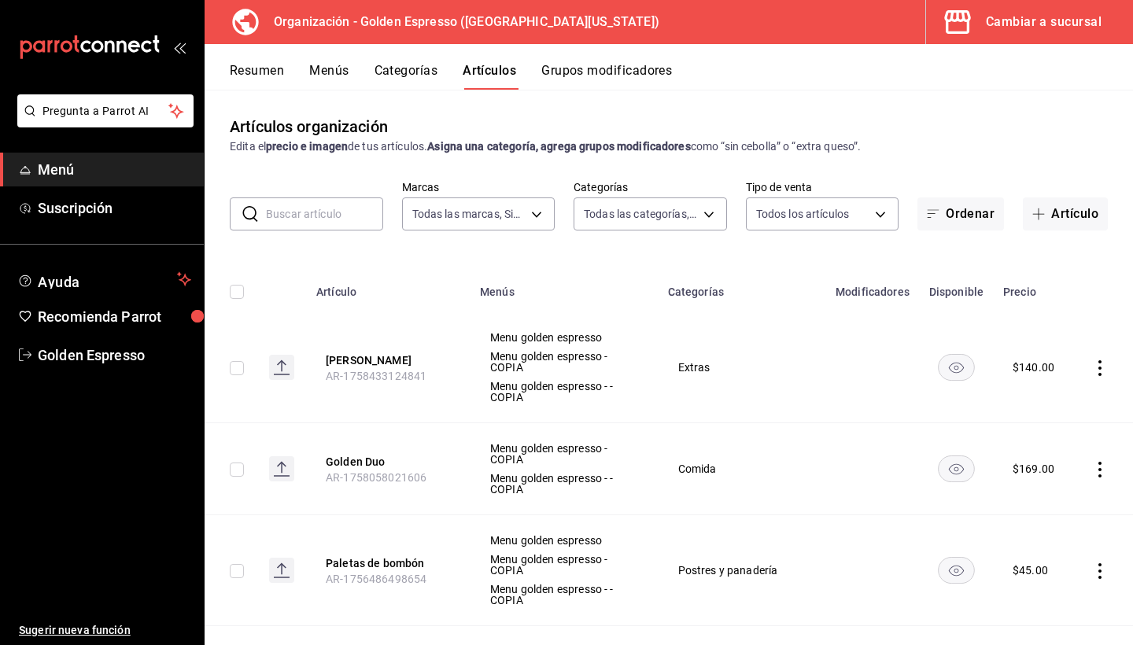
click at [328, 61] on div "Resumen Menús Categorías Artículos Grupos modificadores" at bounding box center [668, 67] width 928 height 46
click at [332, 72] on button "Menús" at bounding box center [328, 76] width 39 height 27
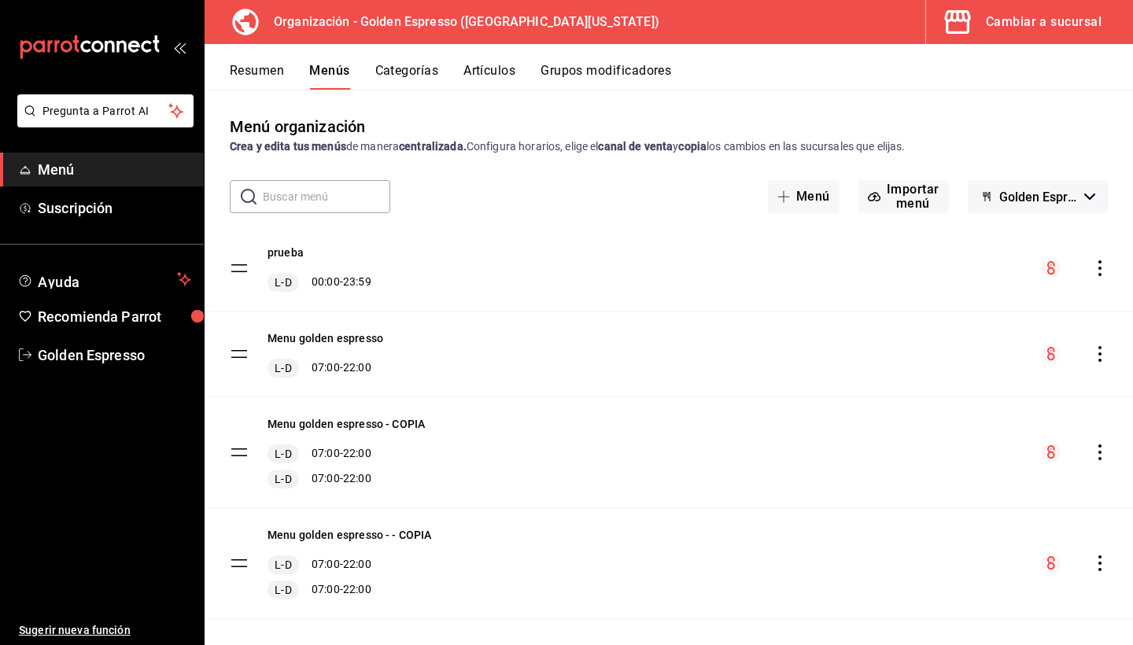
click at [1103, 274] on icon "actions" at bounding box center [1100, 268] width 16 height 16
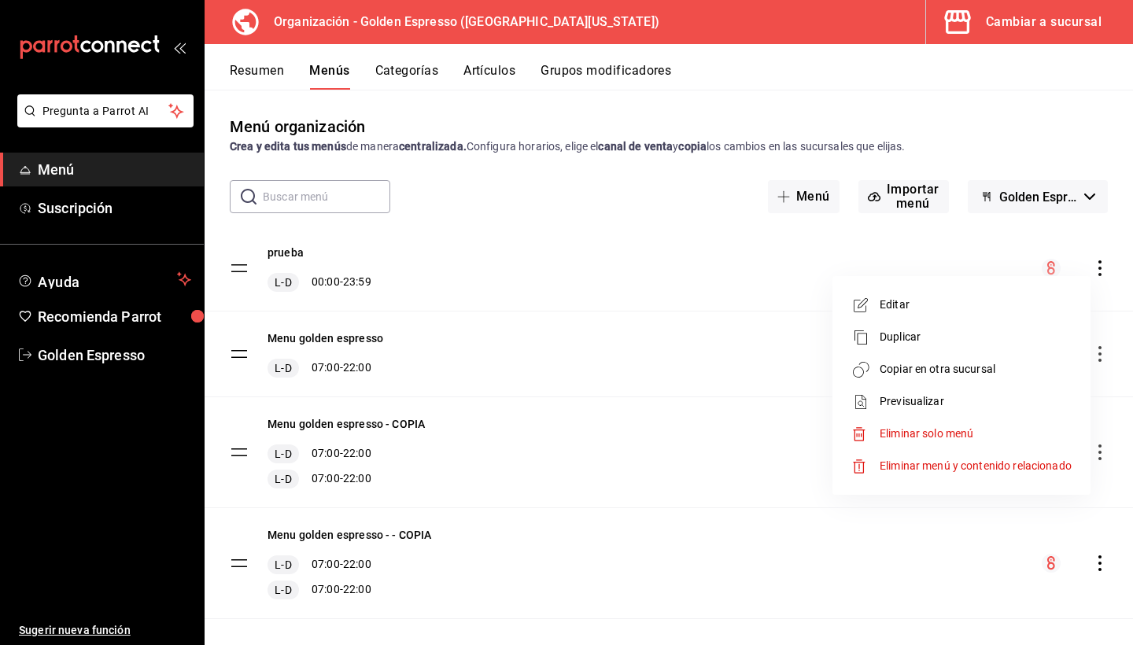
click at [954, 374] on span "Copiar en otra sucursal" at bounding box center [975, 369] width 192 height 17
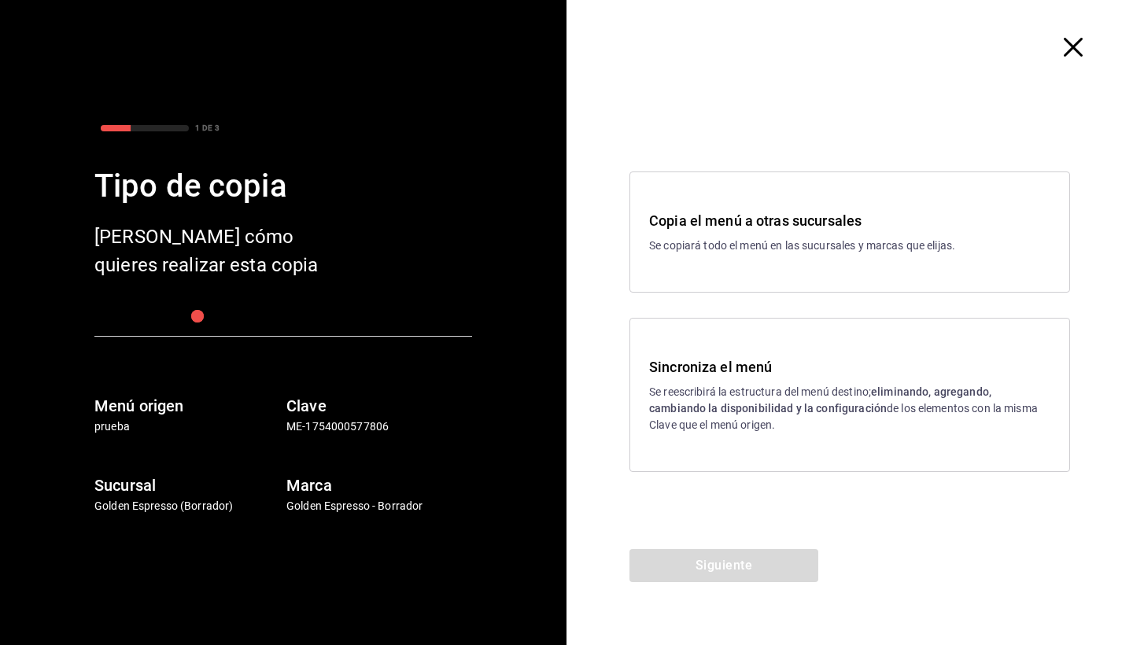
click at [850, 411] on strong "eliminando, agregando, cambiando la disponibilidad y la configuración" at bounding box center [820, 399] width 342 height 29
click at [729, 552] on button "Siguiente" at bounding box center [723, 565] width 189 height 33
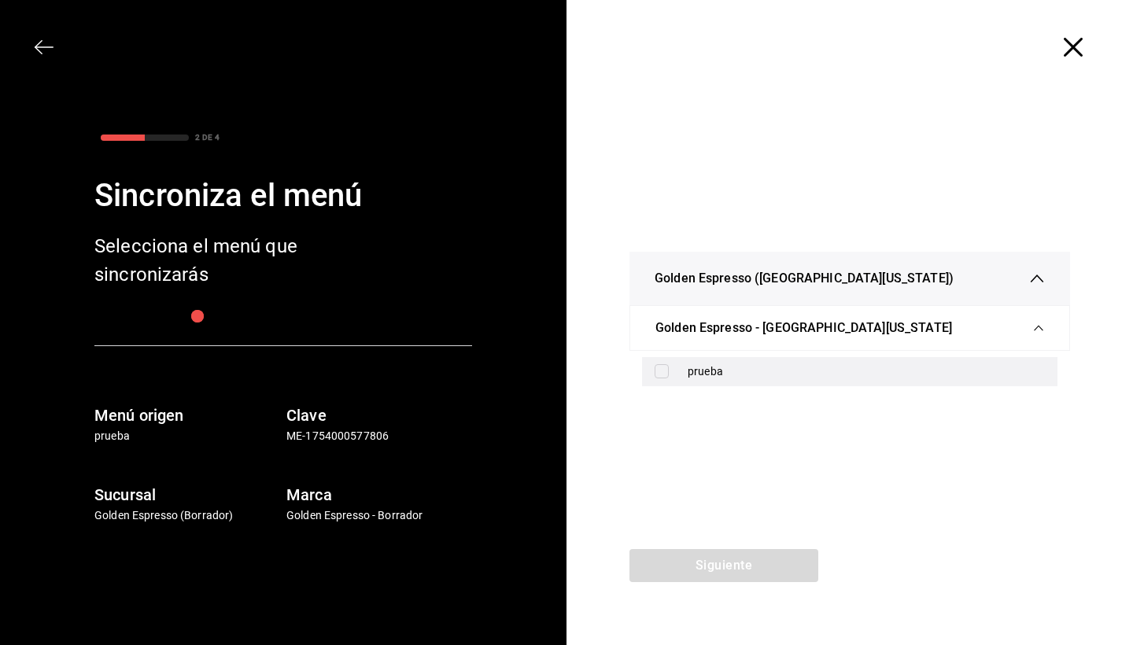
click at [705, 385] on div "prueba" at bounding box center [849, 371] width 415 height 29
checkbox input "true"
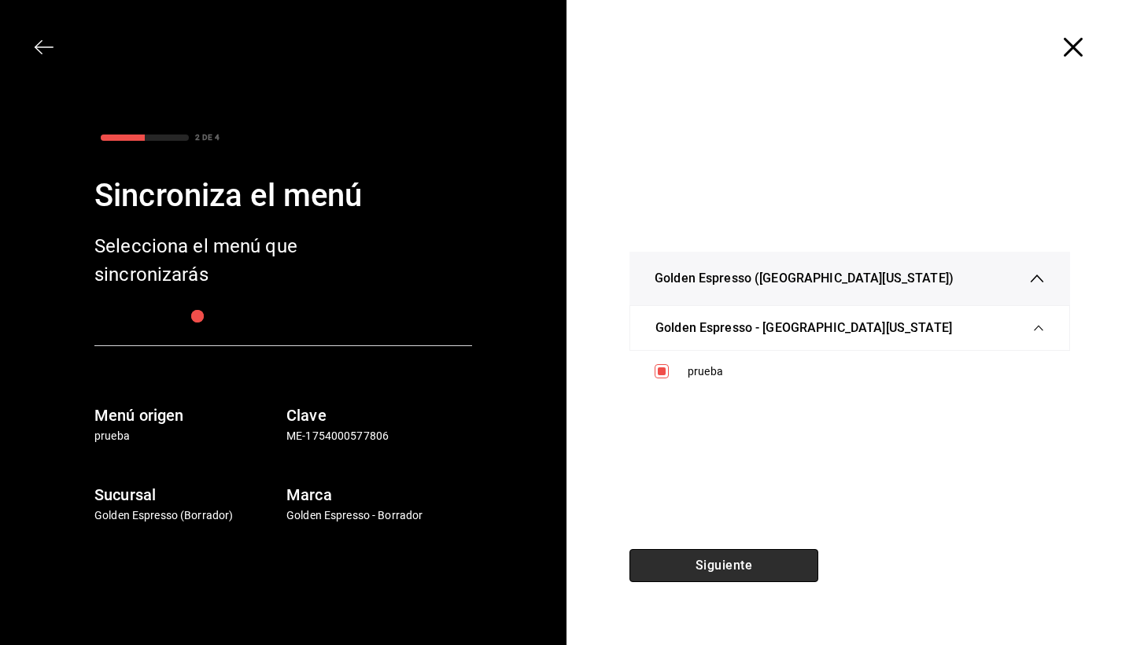
click at [756, 572] on button "Siguiente" at bounding box center [723, 565] width 189 height 33
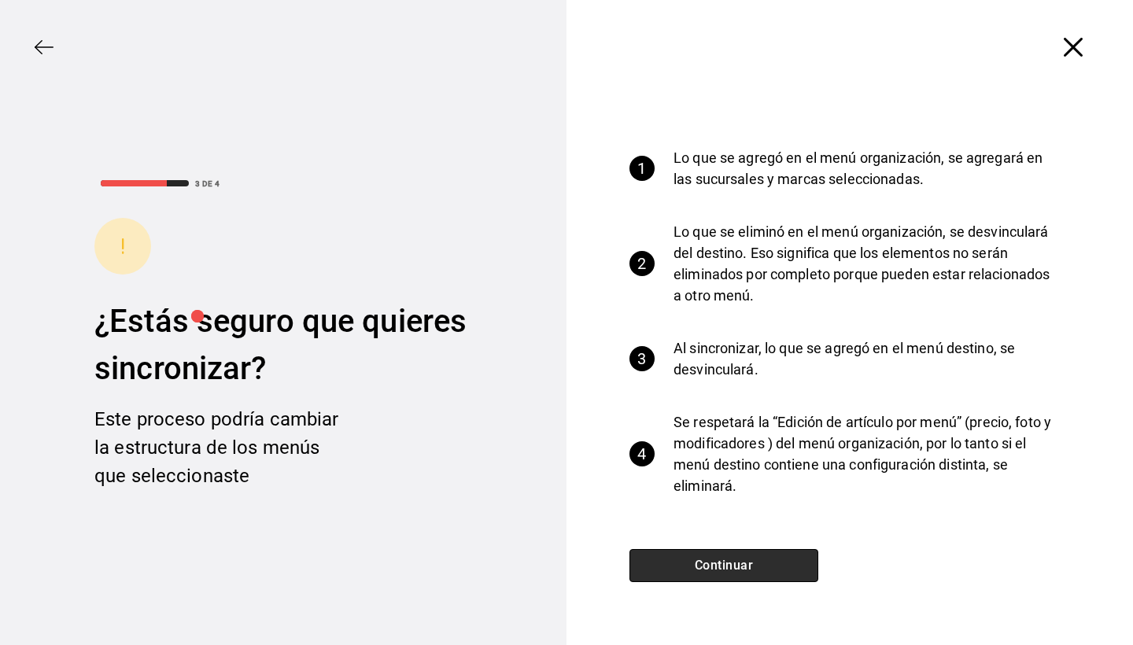
click at [756, 572] on button "Continuar" at bounding box center [723, 565] width 189 height 33
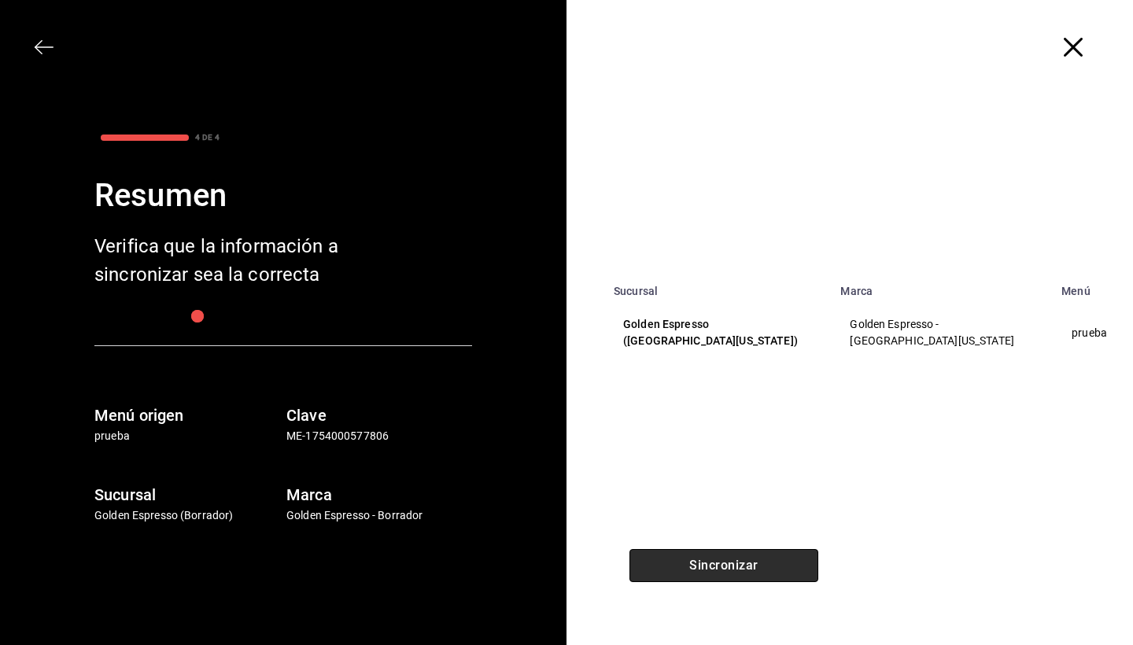
click at [756, 572] on button "Sincronizar" at bounding box center [723, 565] width 189 height 33
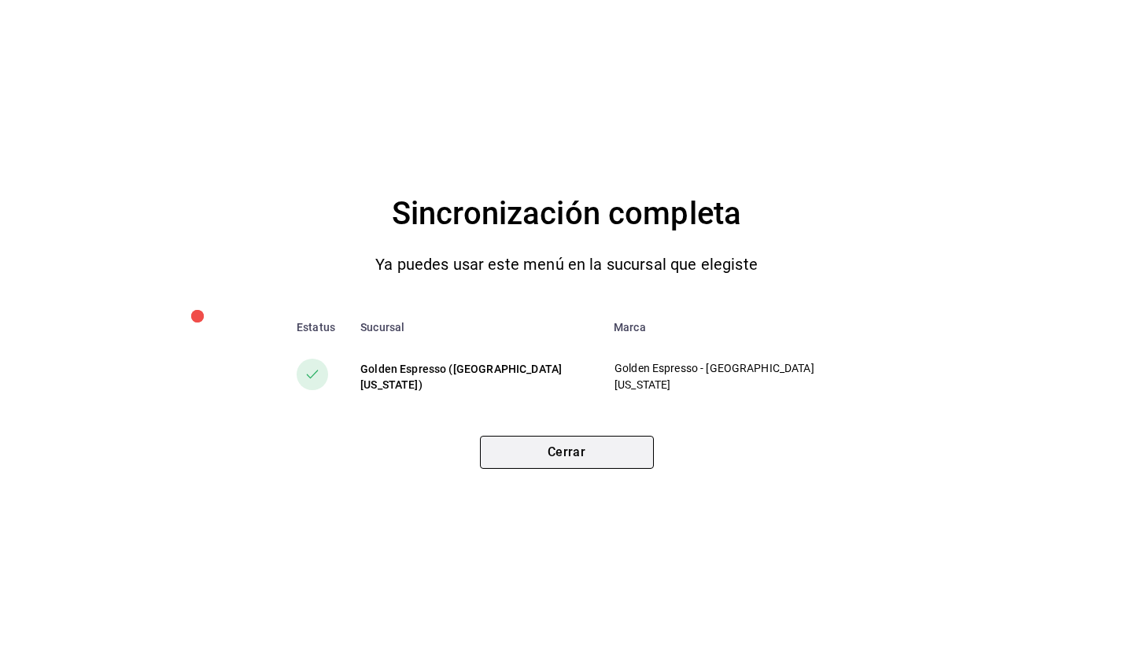
click at [573, 454] on button "Cerrar" at bounding box center [567, 452] width 174 height 33
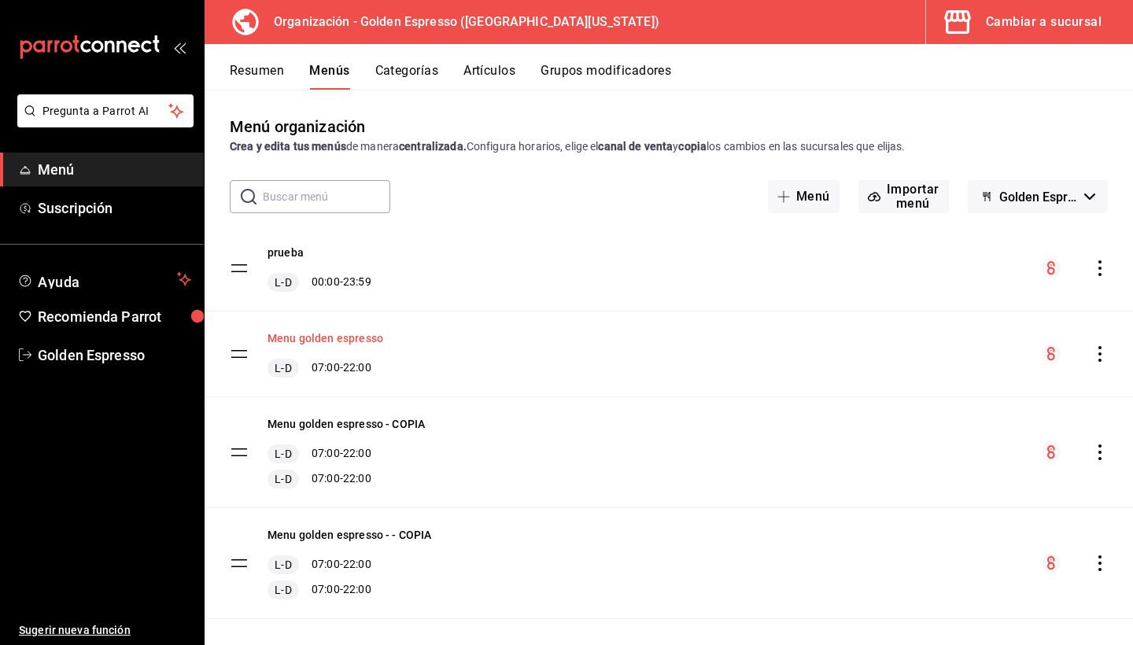
click at [352, 340] on button "Menu golden espresso" at bounding box center [325, 338] width 116 height 16
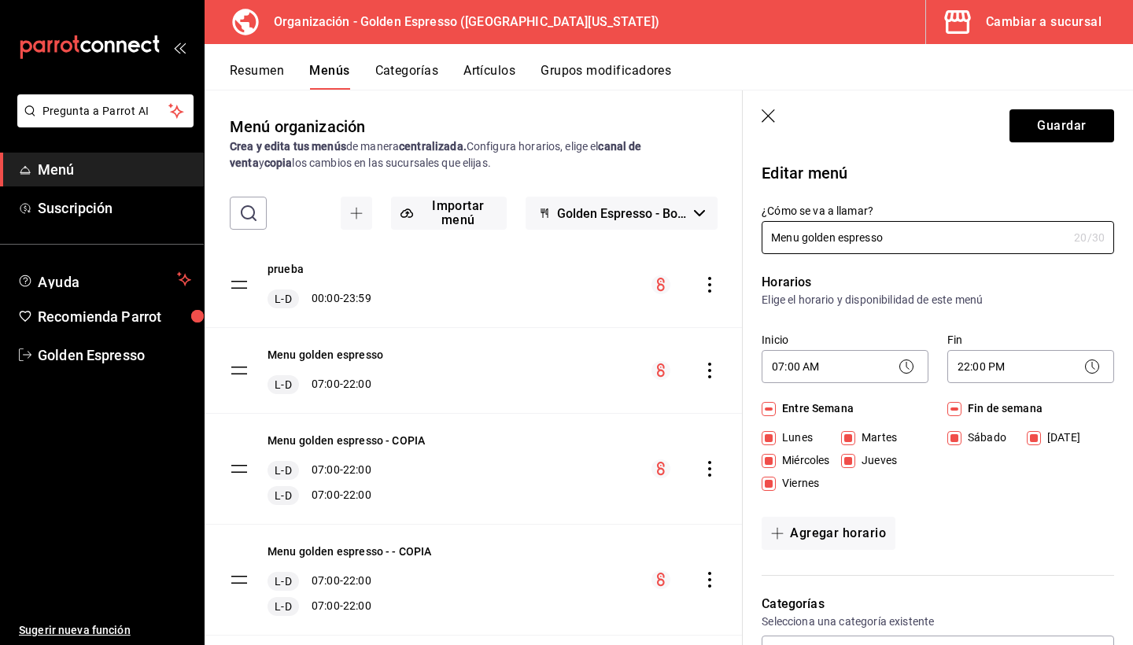
click at [479, 65] on button "Artículos" at bounding box center [489, 76] width 52 height 27
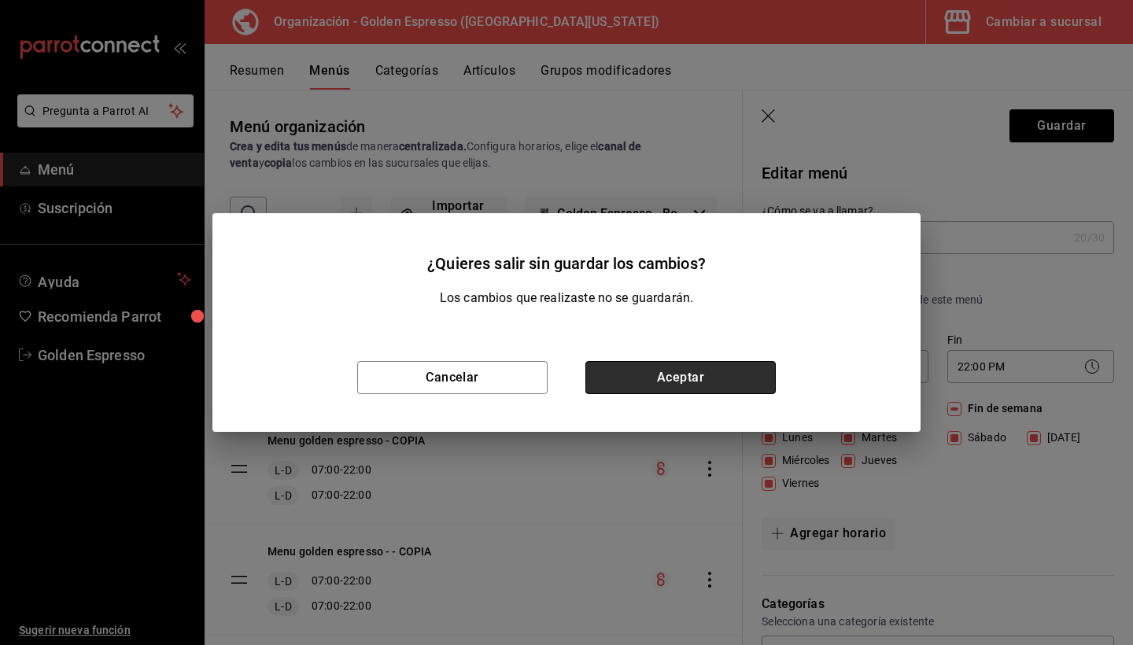
click at [696, 381] on button "Aceptar" at bounding box center [680, 377] width 190 height 33
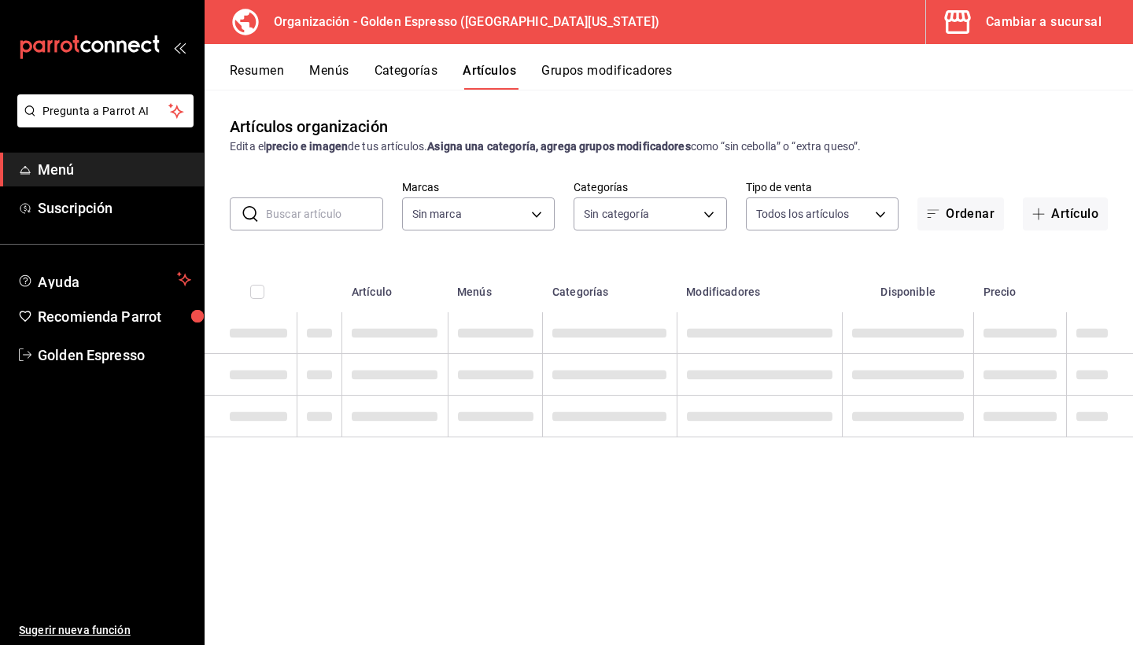
type input "1f2cbe80-1f2e-4bf1-bd89-40a538b239a1"
type input "82b5ce46-820a-498c-b812-862b3e41bfa8,ab560703-94aa-431c-9ef1-ec965bf84642,27f25…"
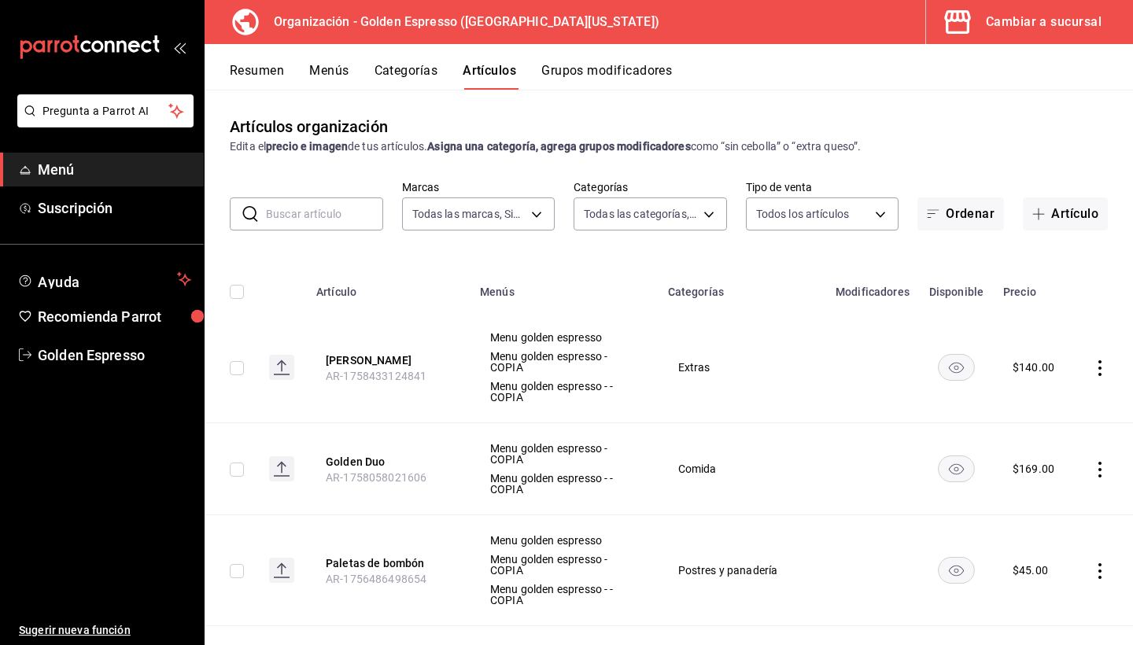
click at [333, 72] on button "Menús" at bounding box center [328, 76] width 39 height 27
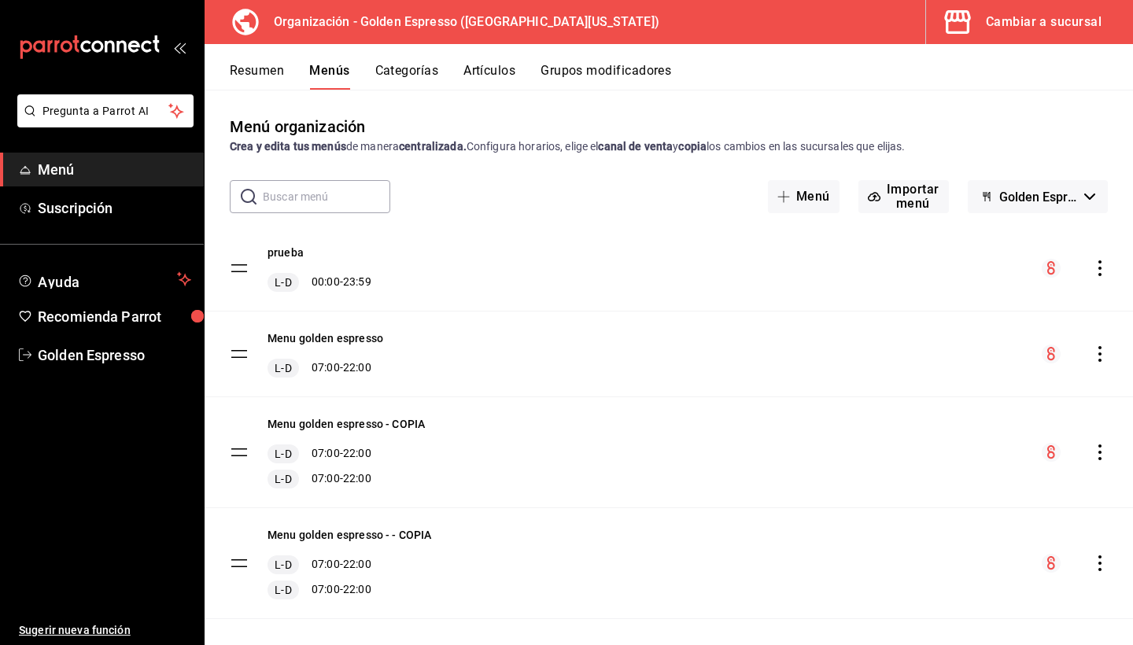
click at [1107, 352] on icon "actions" at bounding box center [1100, 354] width 16 height 16
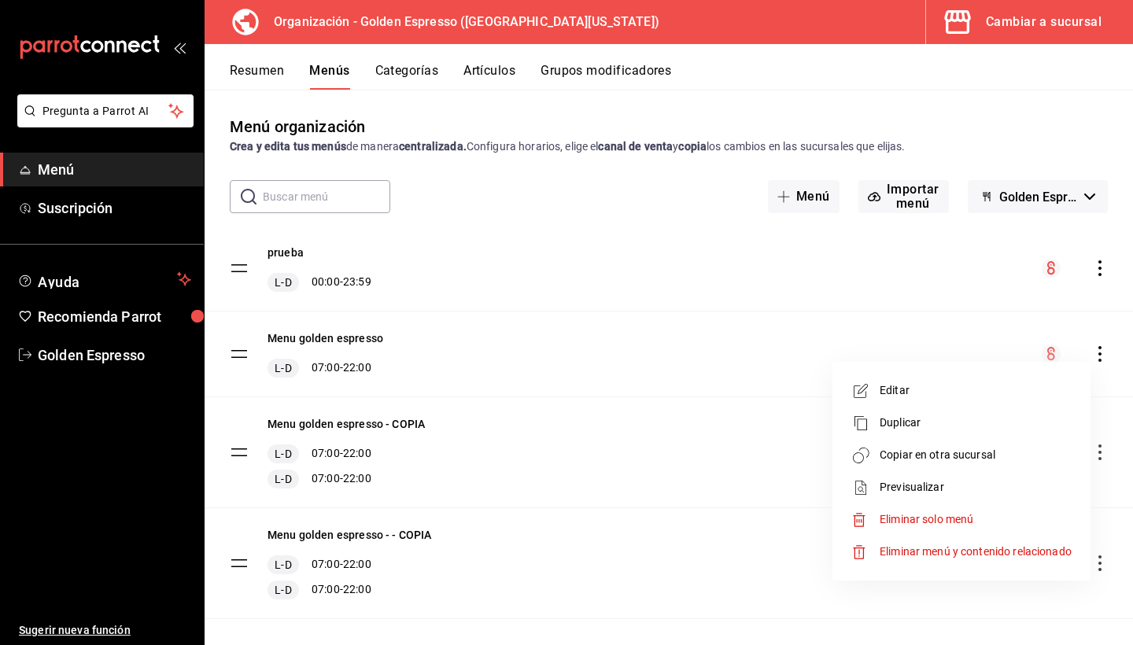
click at [953, 457] on span "Copiar en otra sucursal" at bounding box center [975, 455] width 192 height 17
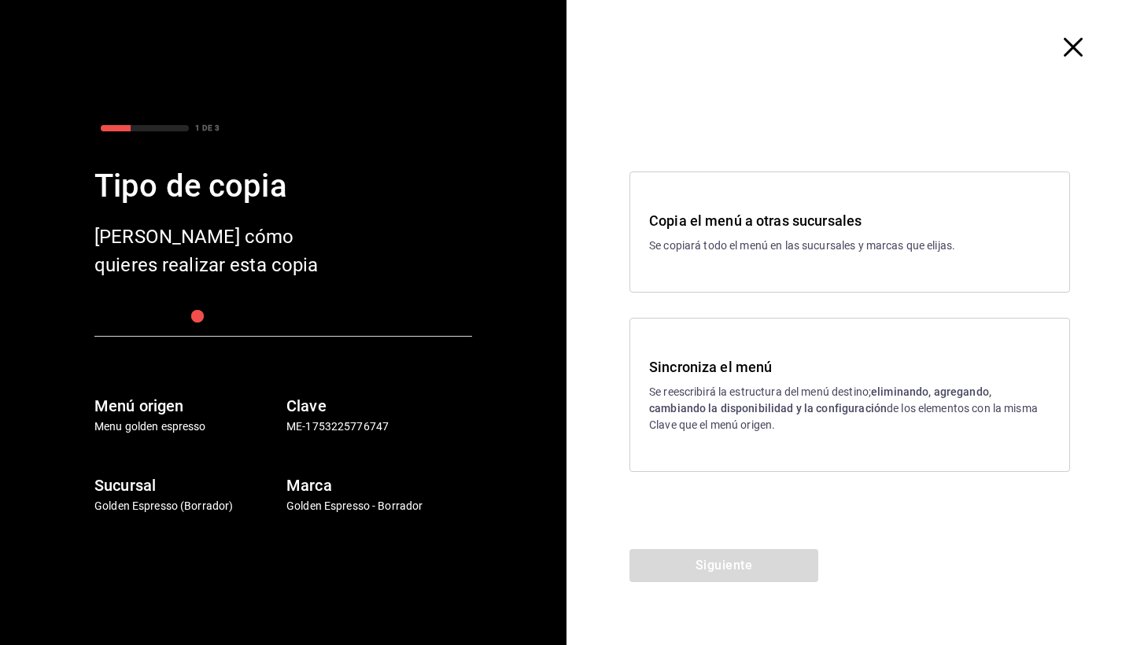
click at [805, 367] on h3 "Sincroniza el menú" at bounding box center [849, 366] width 401 height 21
click at [738, 569] on button "Siguiente" at bounding box center [723, 565] width 189 height 33
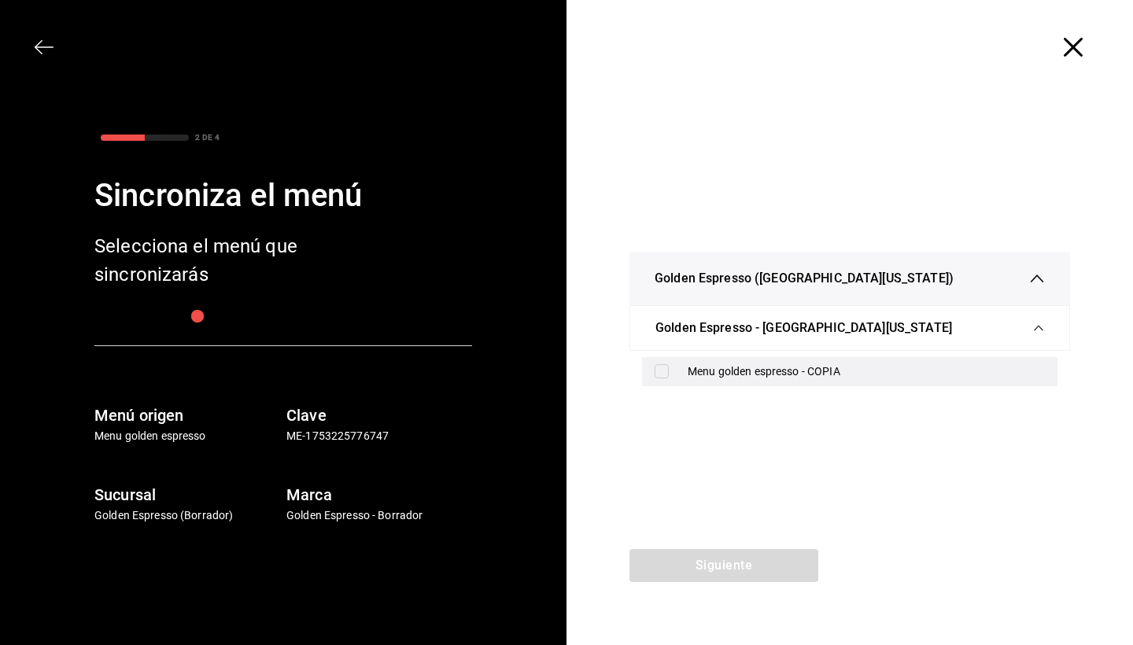
click at [752, 372] on div "Menu golden espresso - COPIA" at bounding box center [865, 371] width 357 height 17
checkbox input "true"
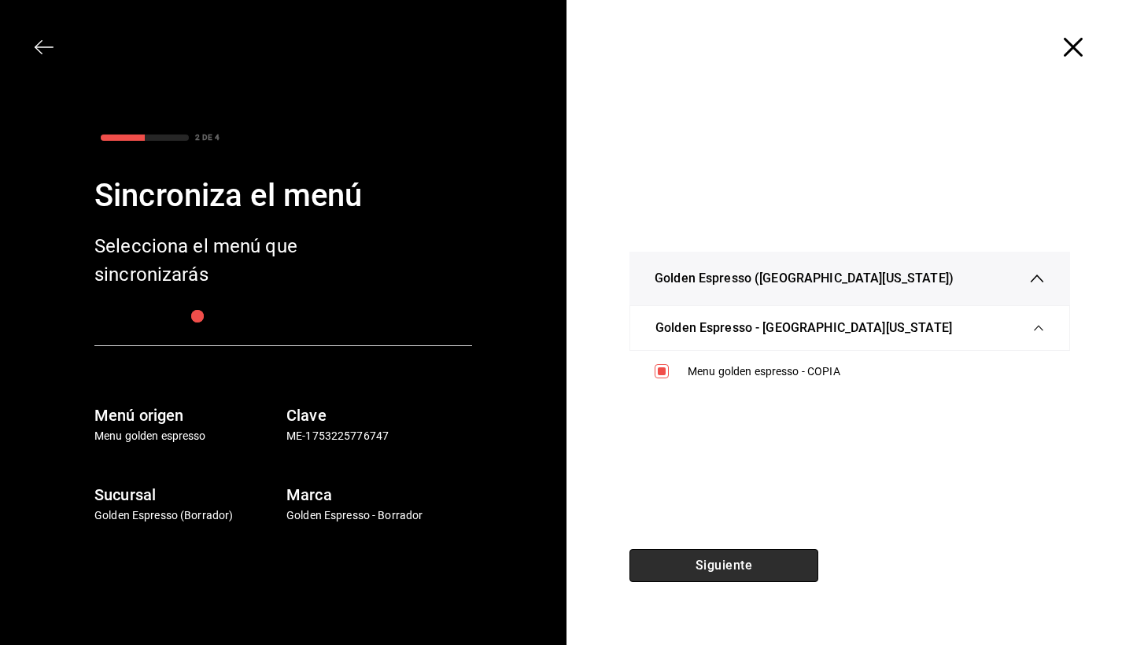
click at [750, 555] on button "Siguiente" at bounding box center [723, 565] width 189 height 33
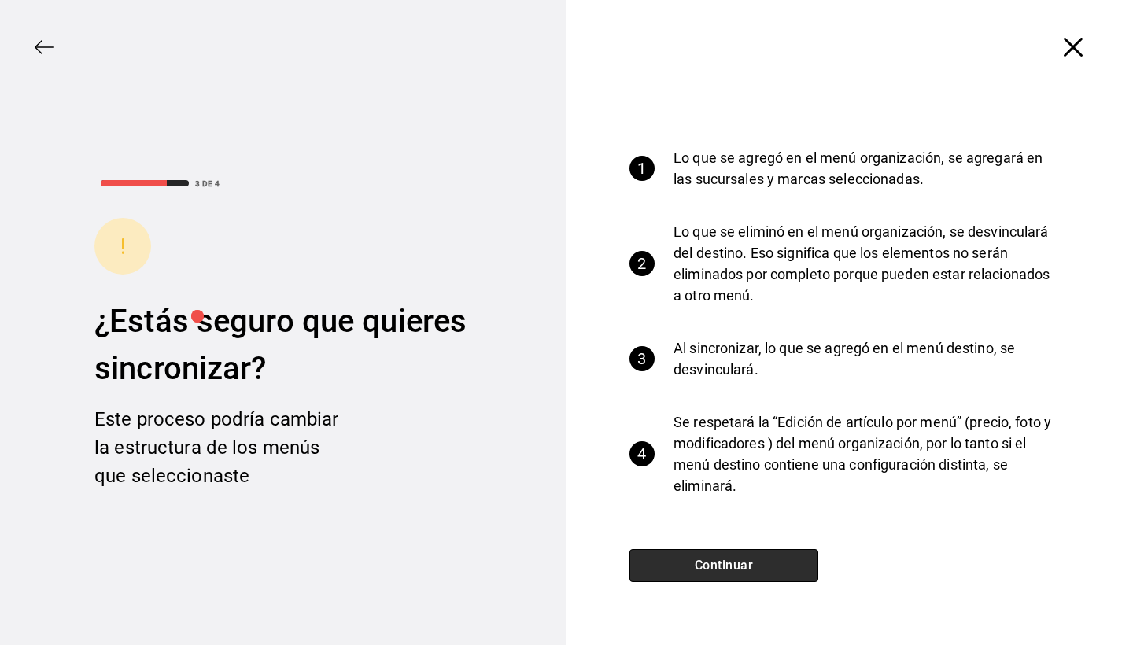
click at [750, 555] on button "Continuar" at bounding box center [723, 565] width 189 height 33
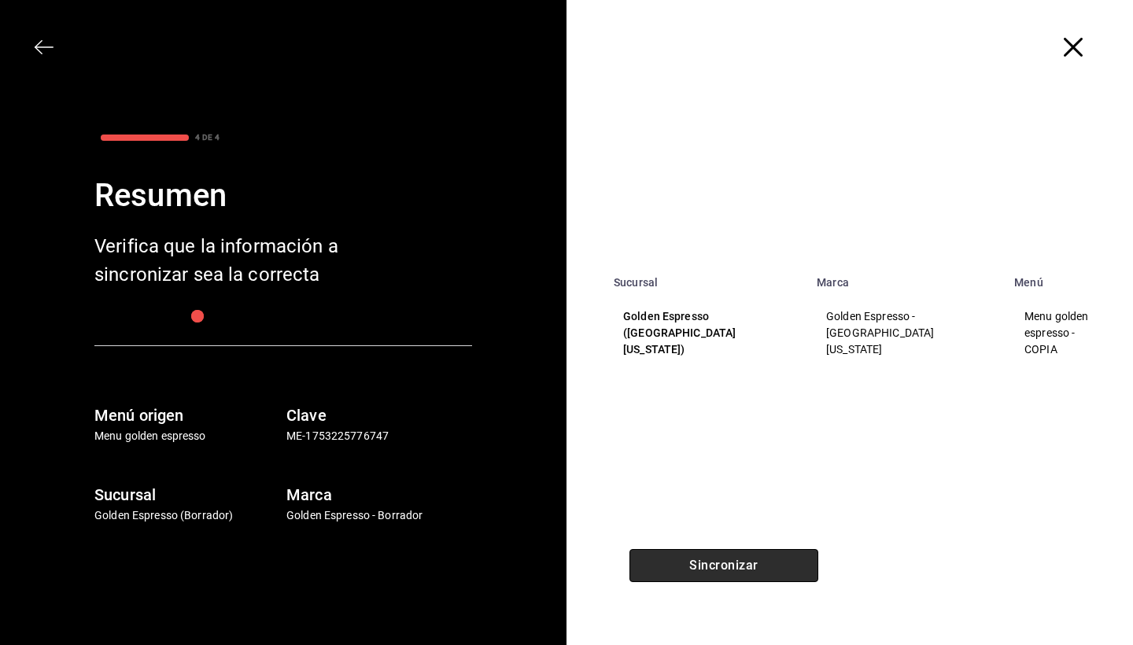
click at [750, 555] on button "Sincronizar" at bounding box center [723, 565] width 189 height 33
